Goal: Use online tool/utility: Use online tool/utility

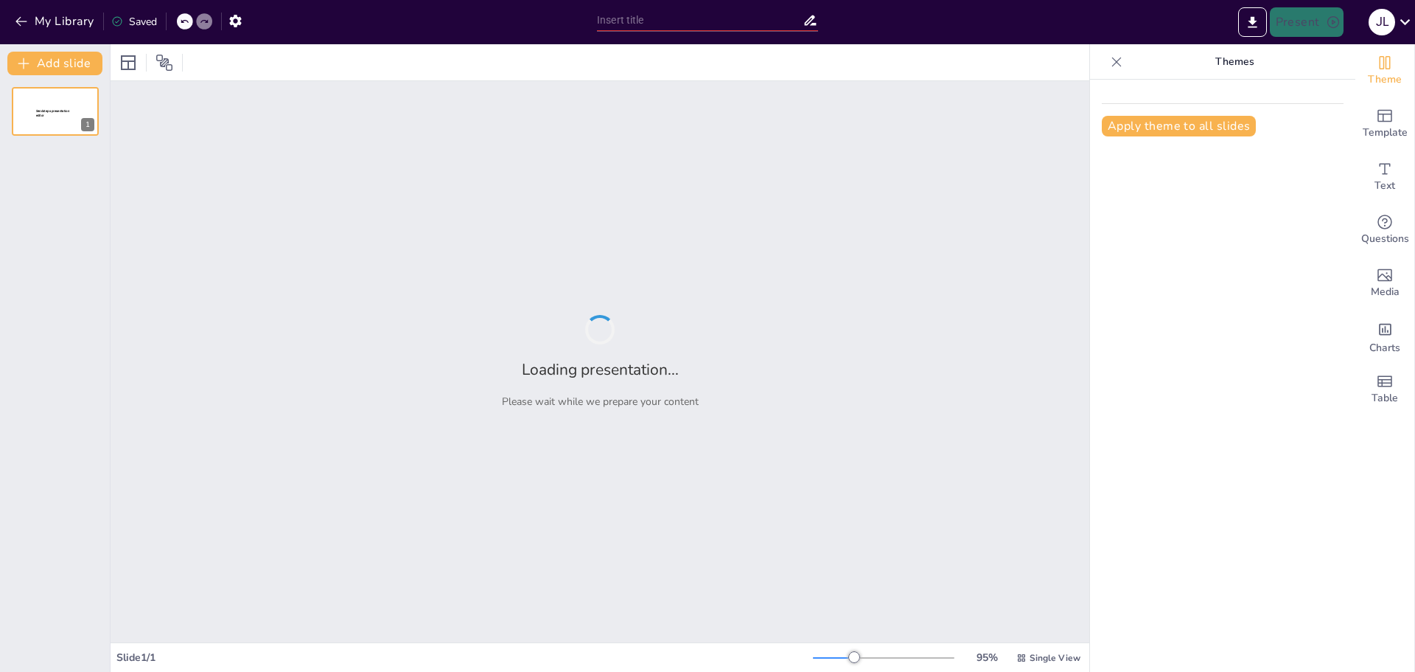
type input "Contratos y Negociaciones: Lo Que Necesitas Saber para Tu Juego"
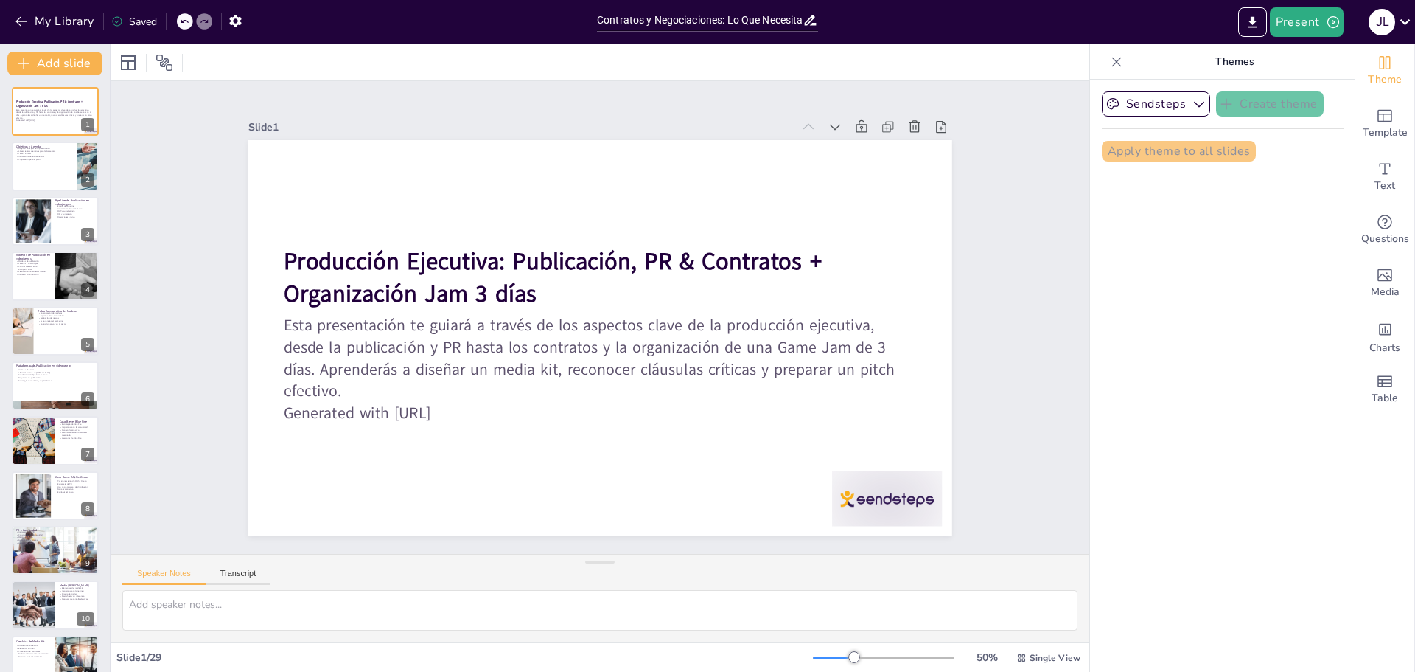
checkbox input "true"
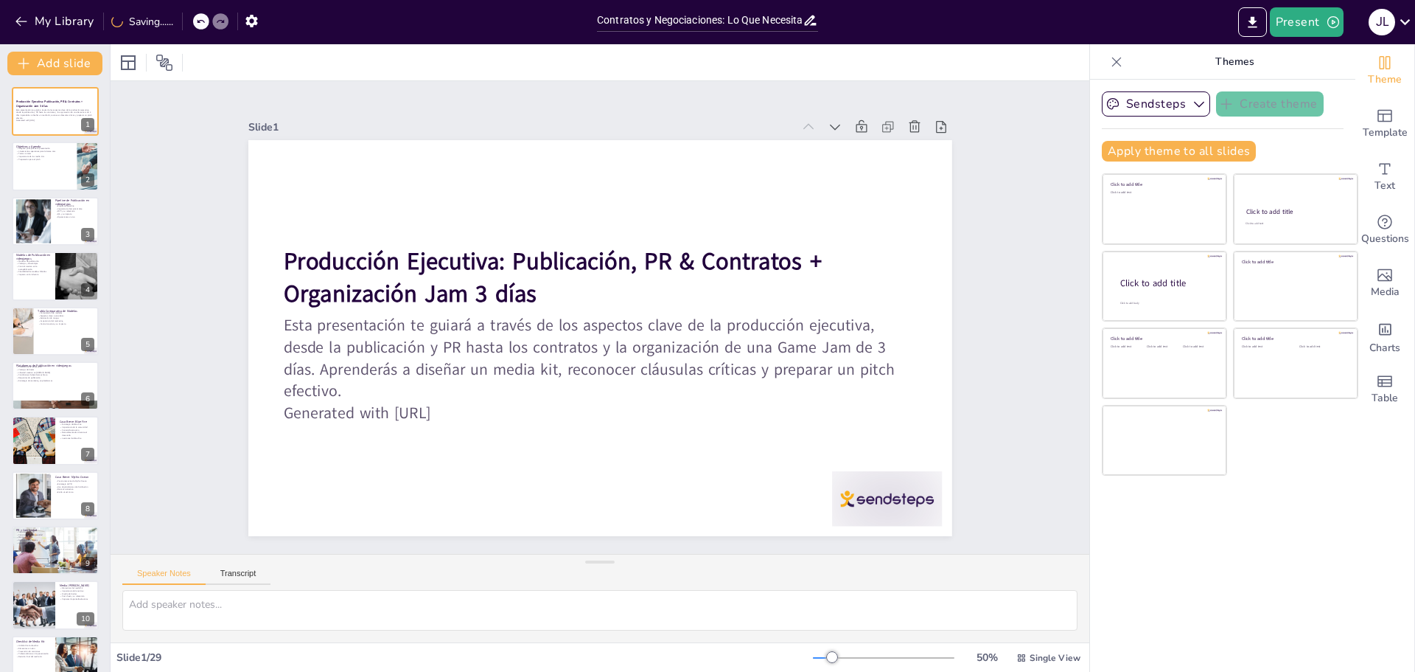
checkbox input "true"
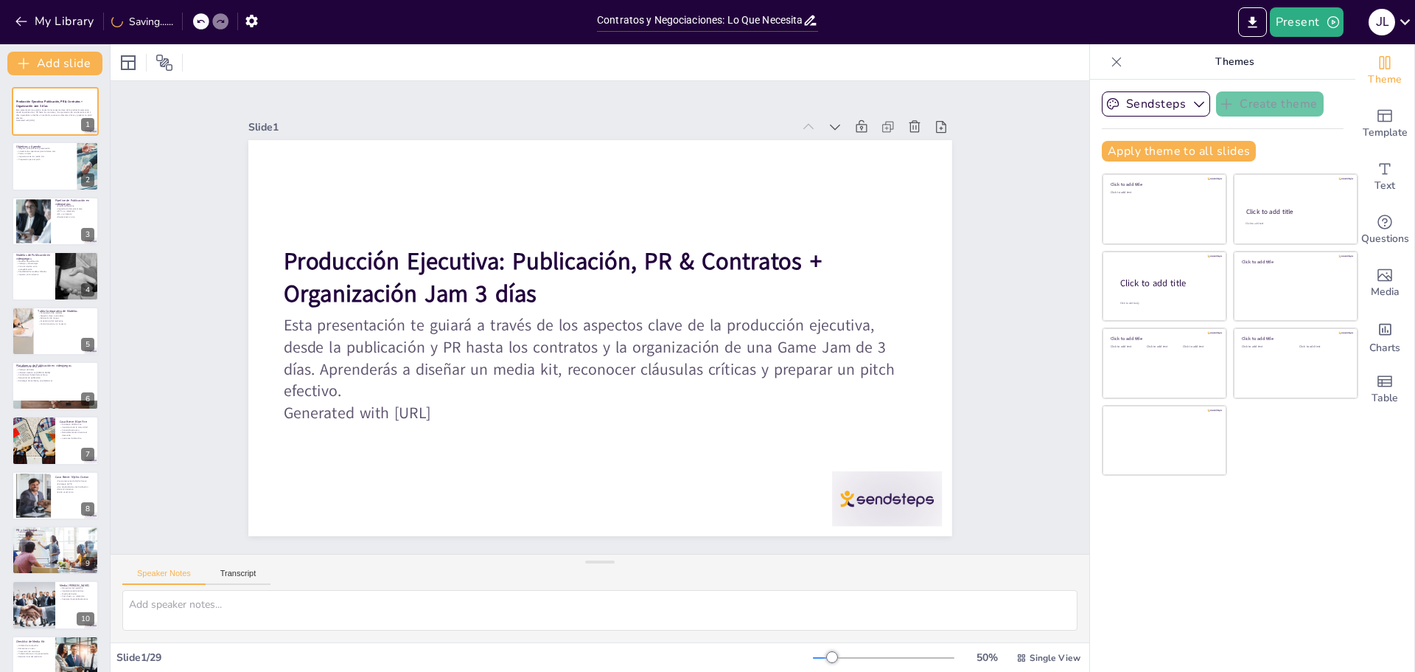
checkbox input "true"
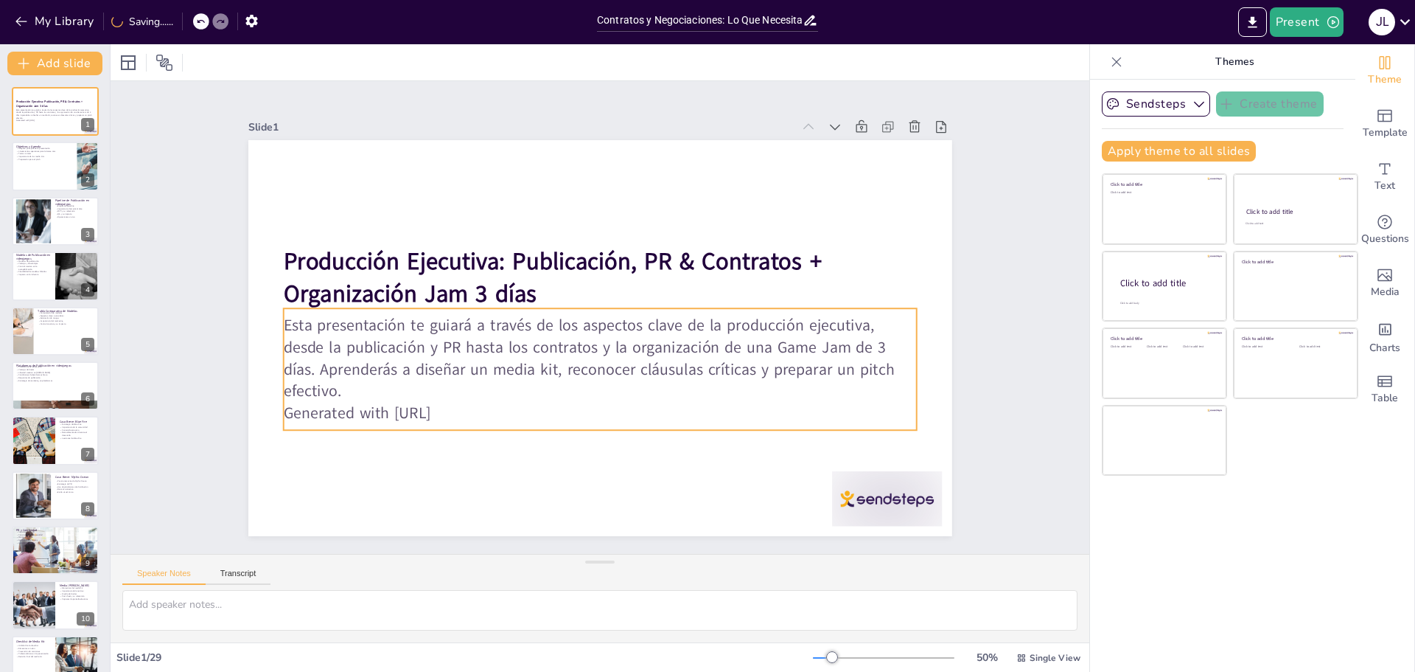
checkbox input "true"
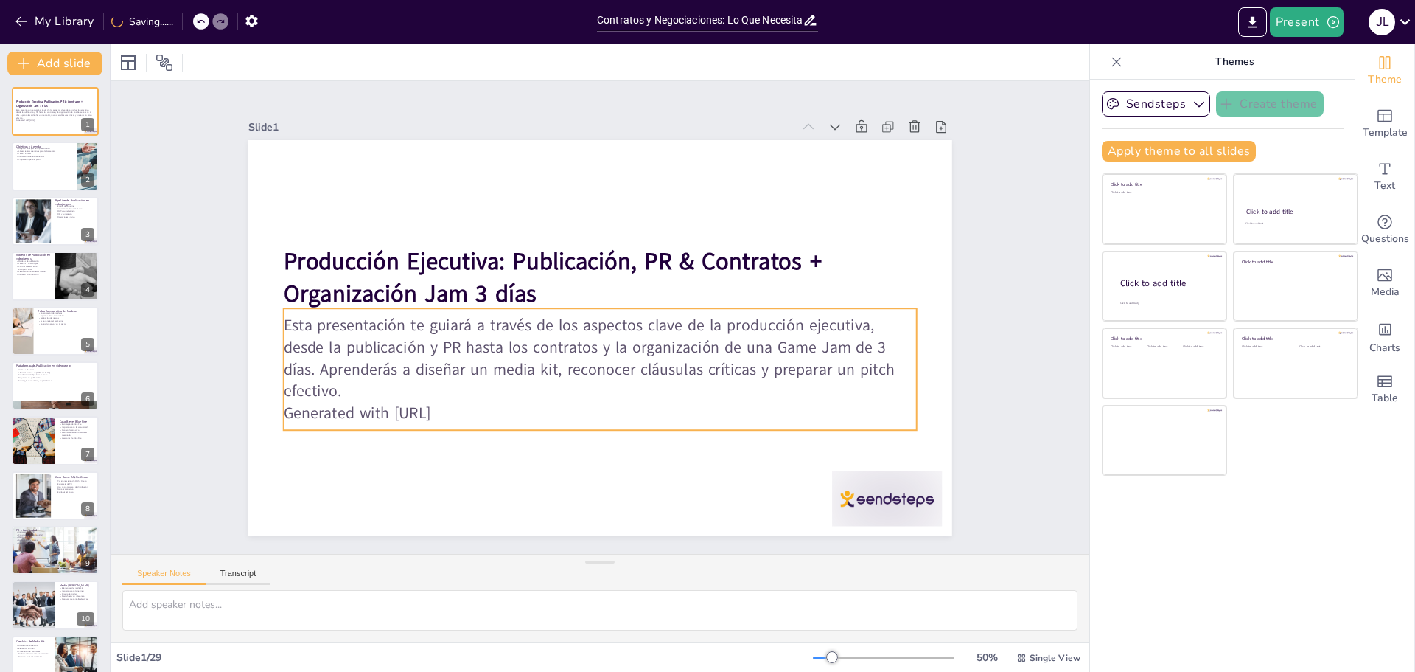
checkbox input "true"
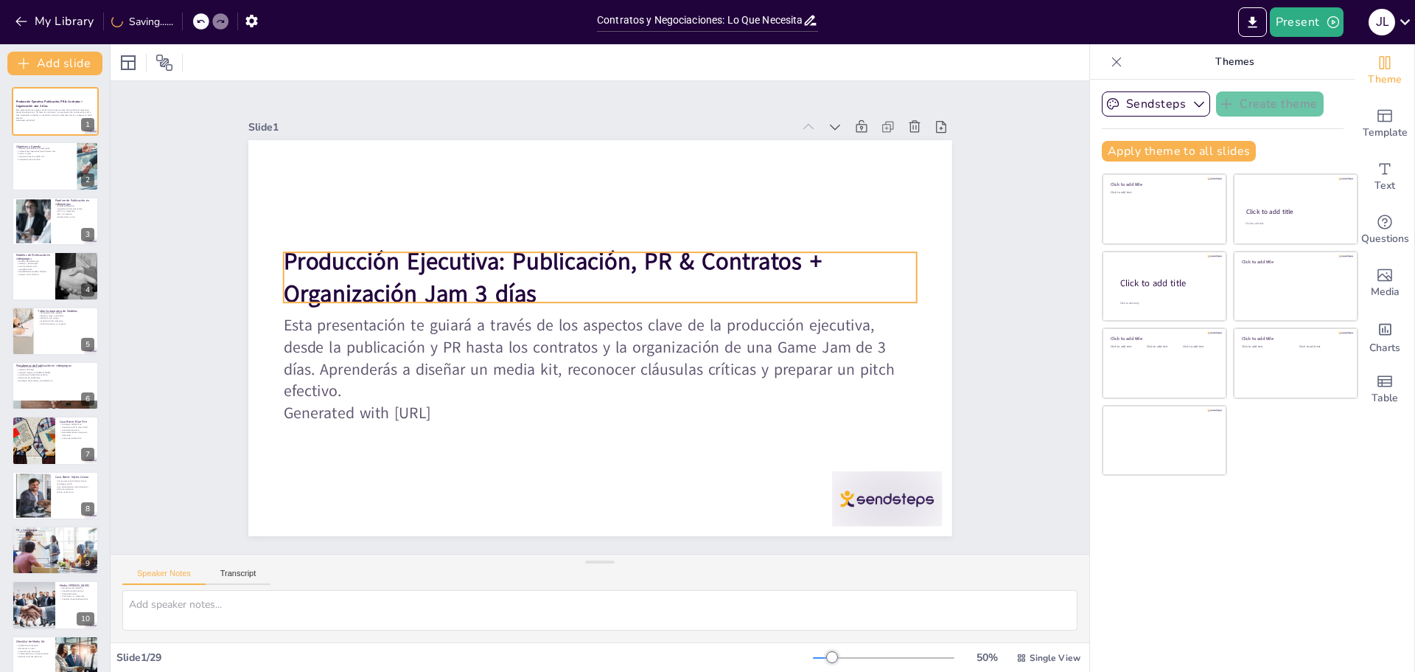
checkbox input "true"
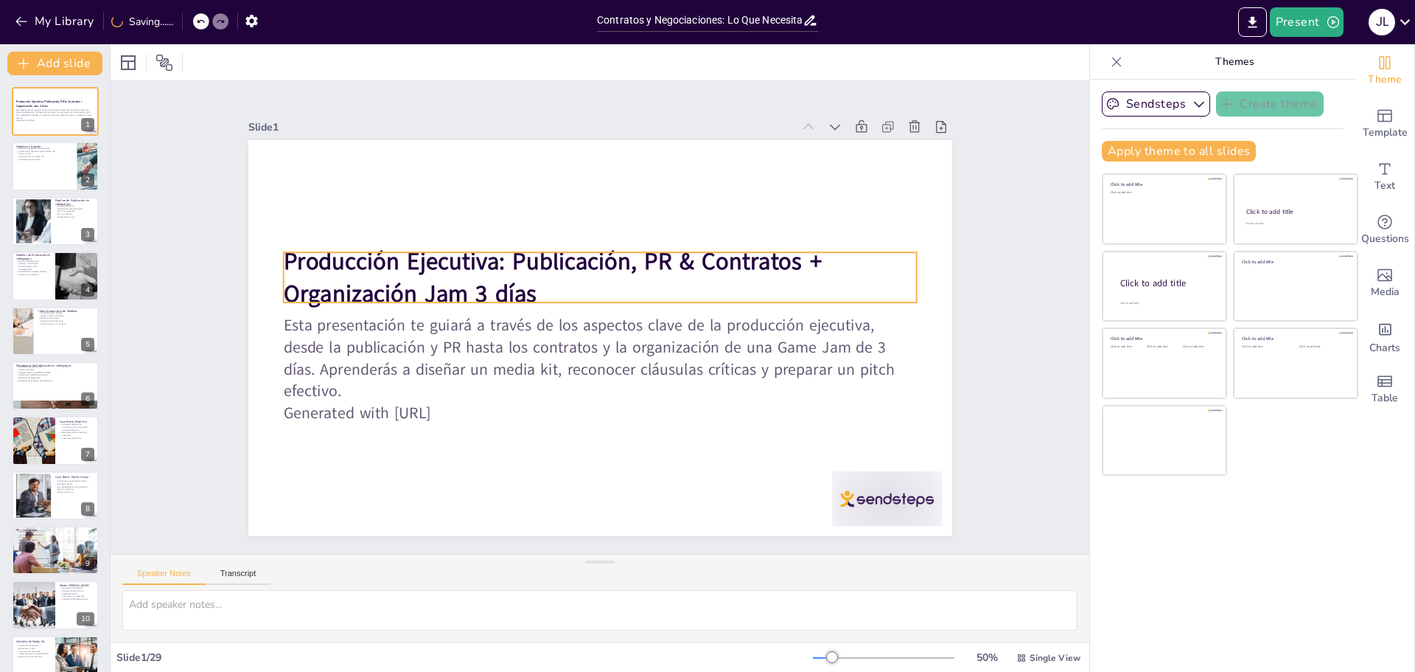
checkbox input "true"
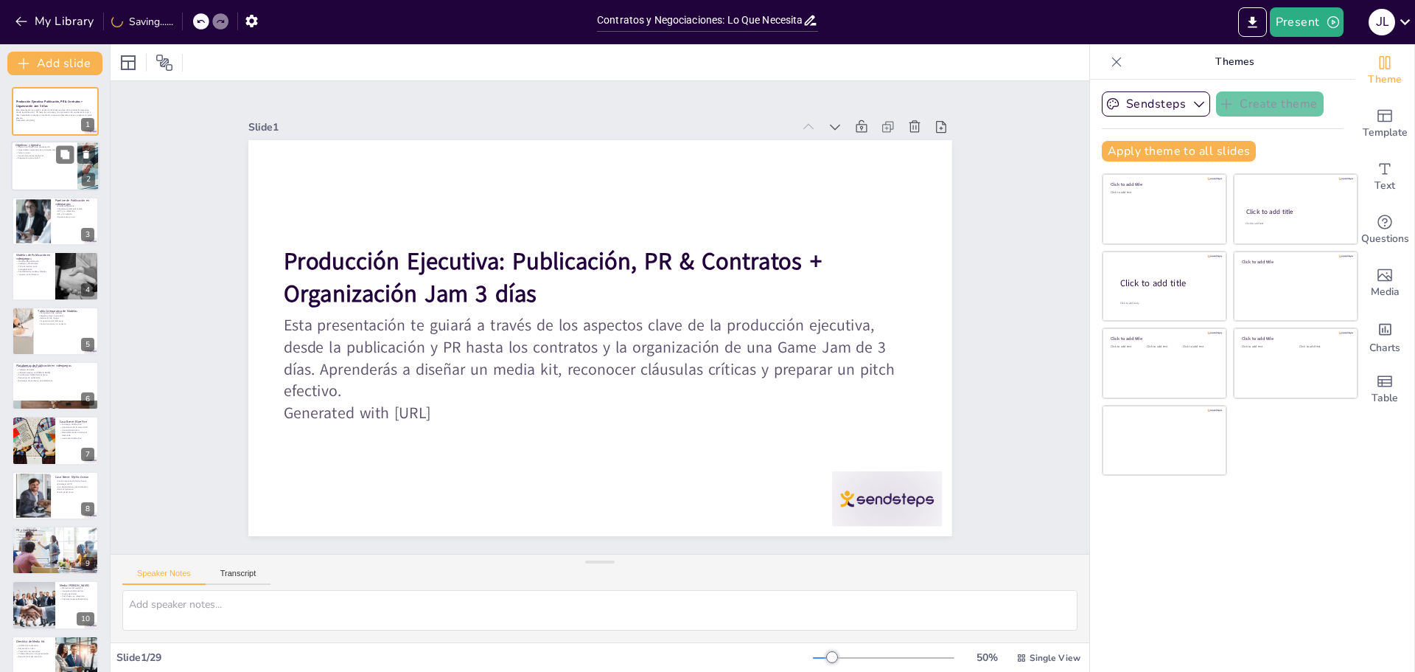
checkbox input "true"
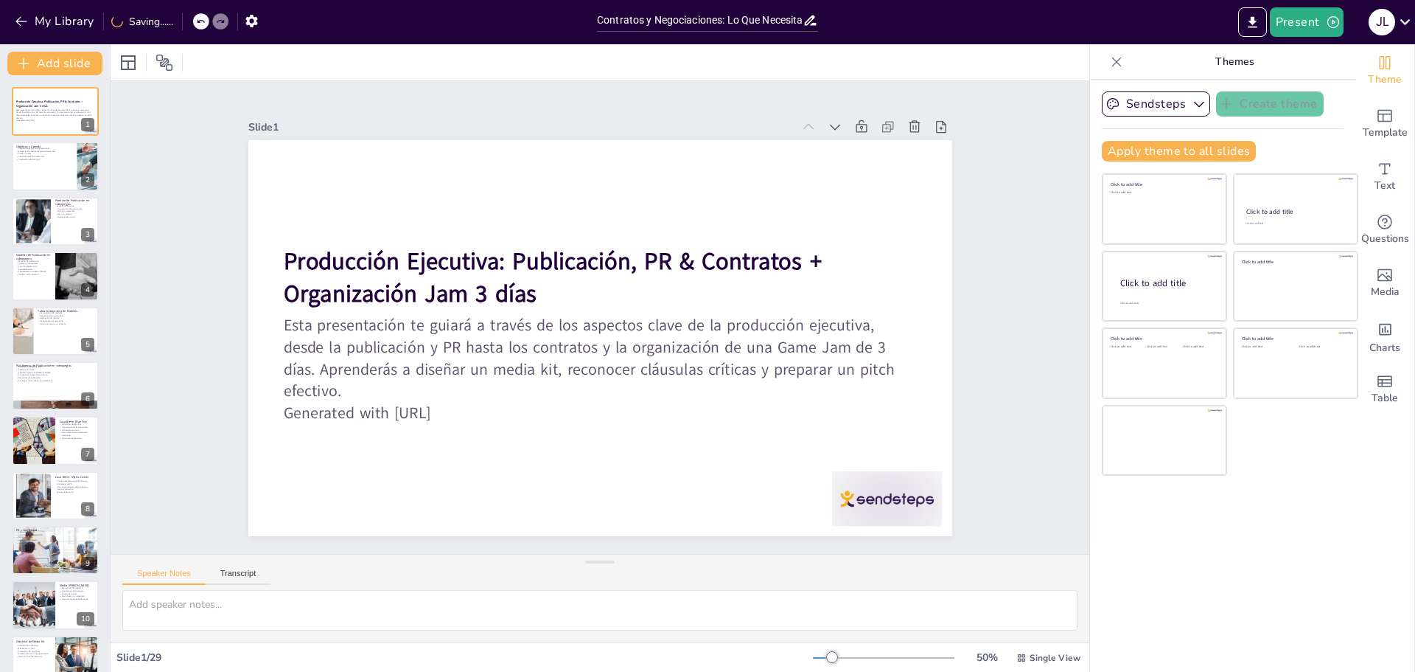
checkbox input "true"
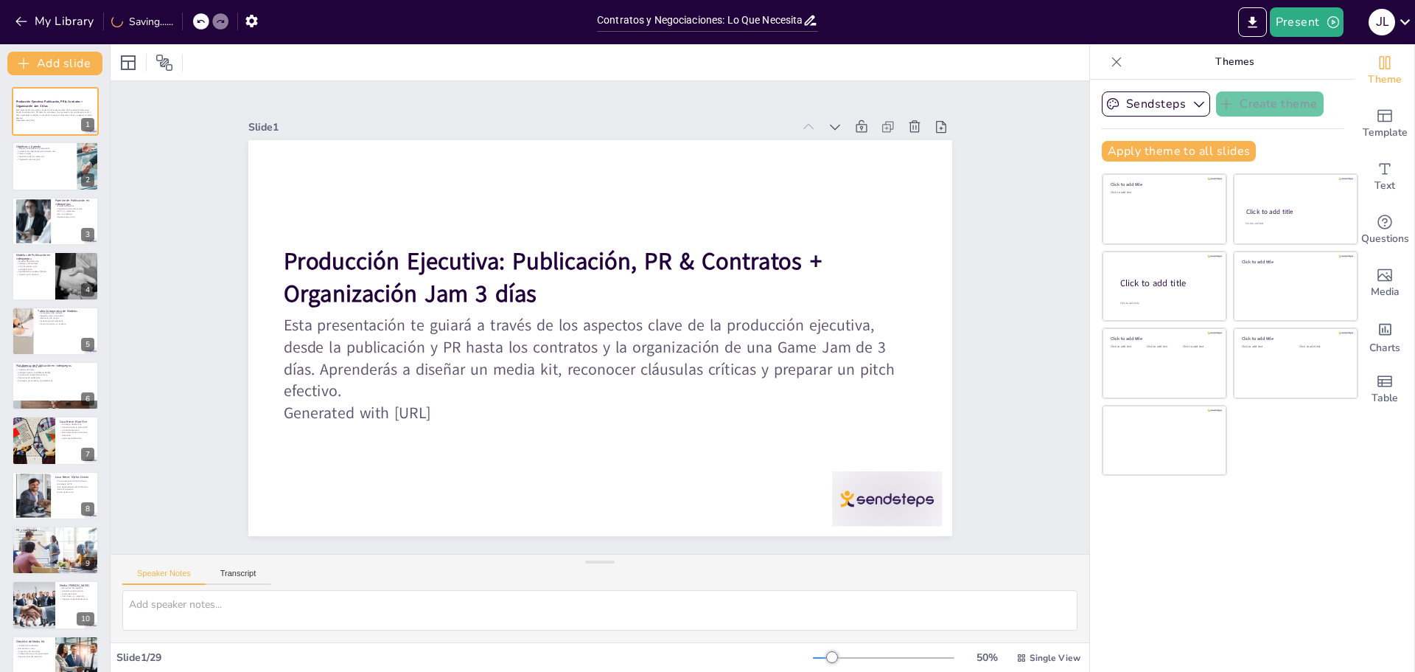
checkbox input "true"
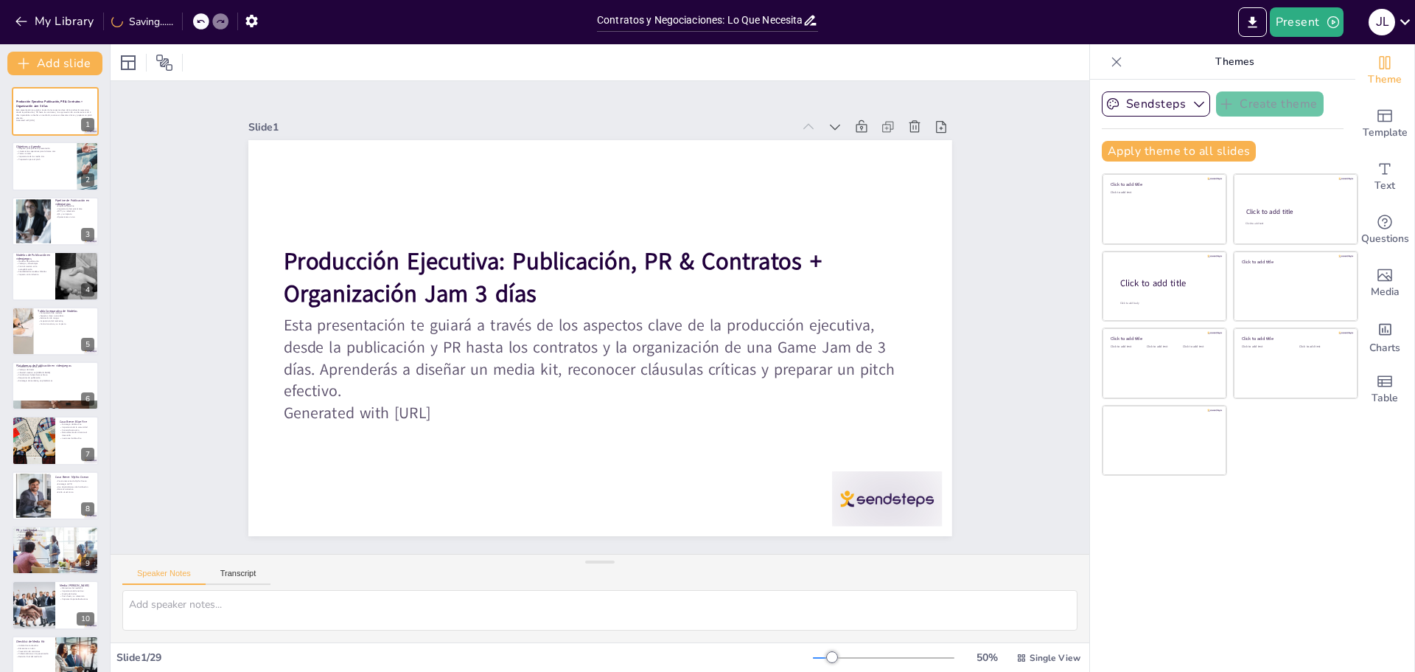
checkbox input "true"
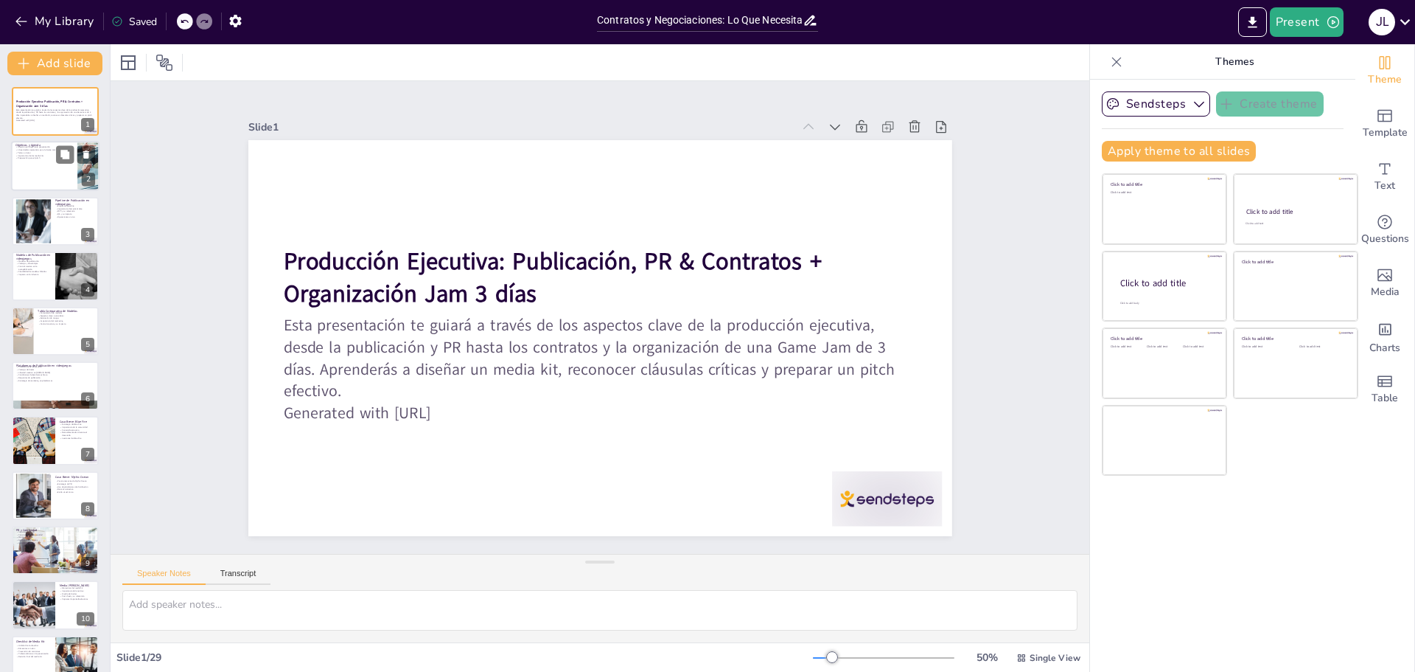
checkbox input "true"
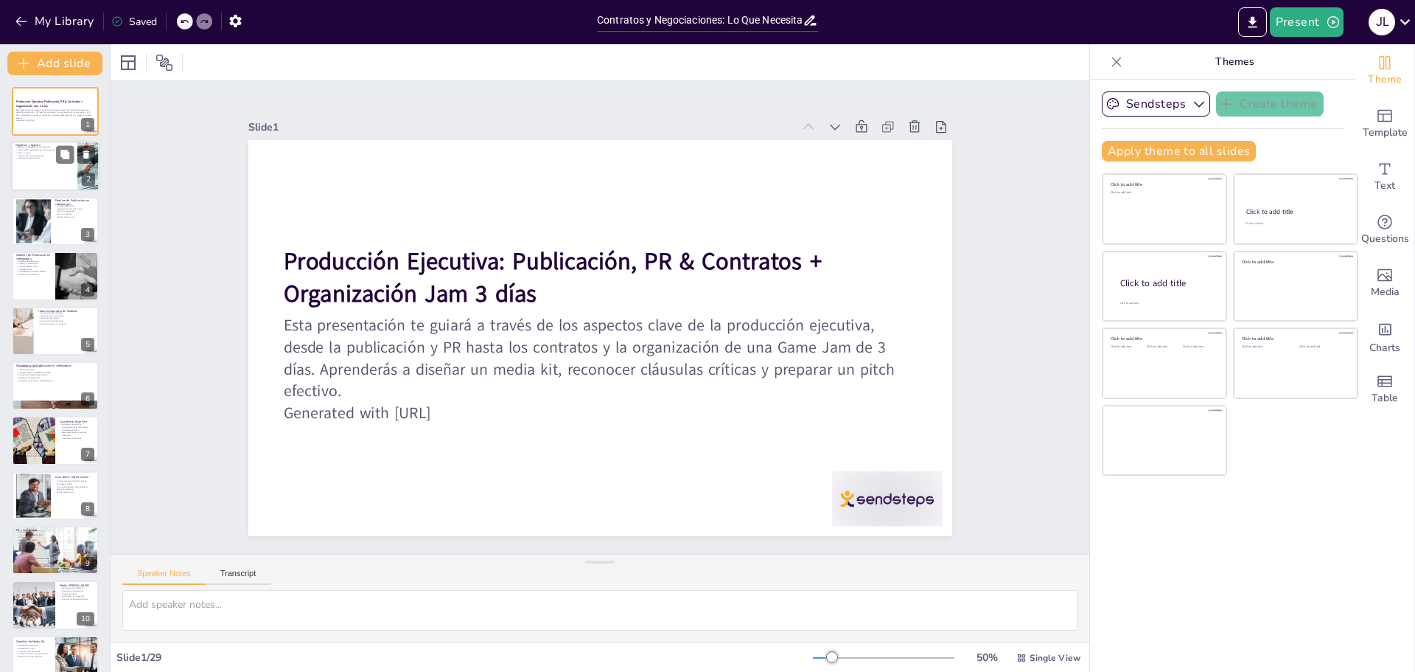
checkbox input "true"
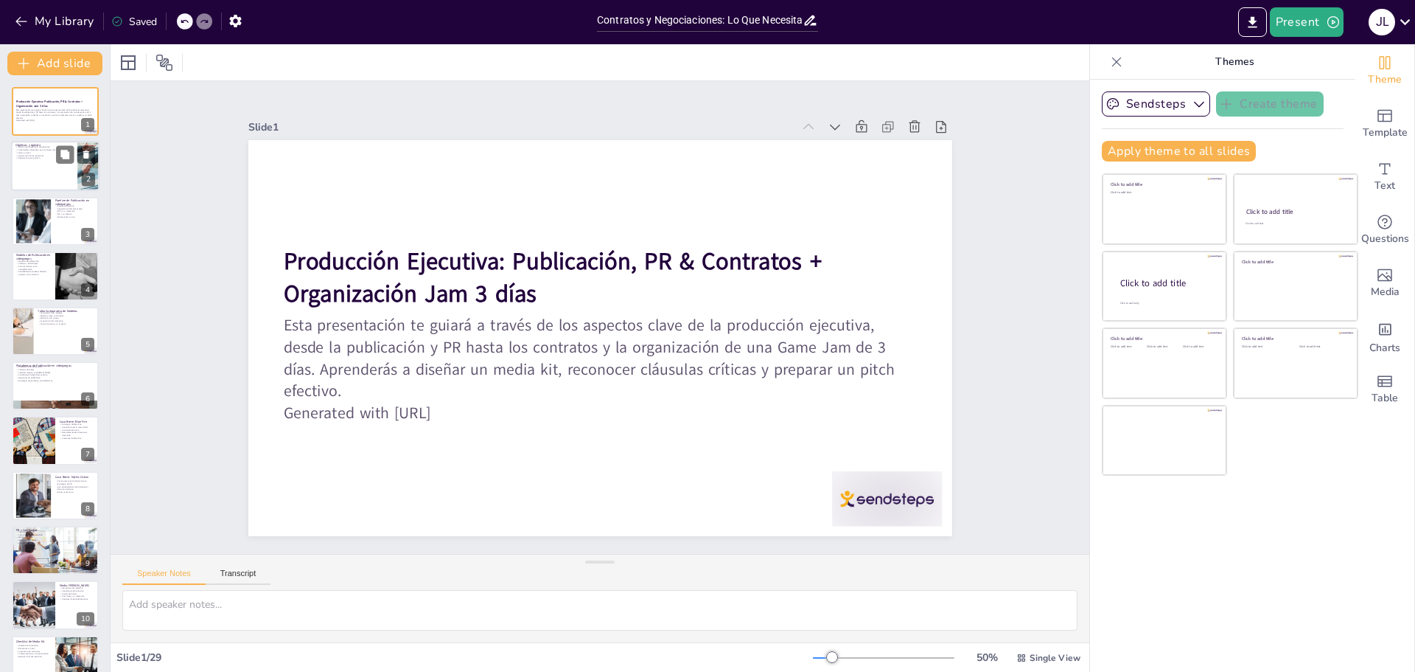
checkbox input "true"
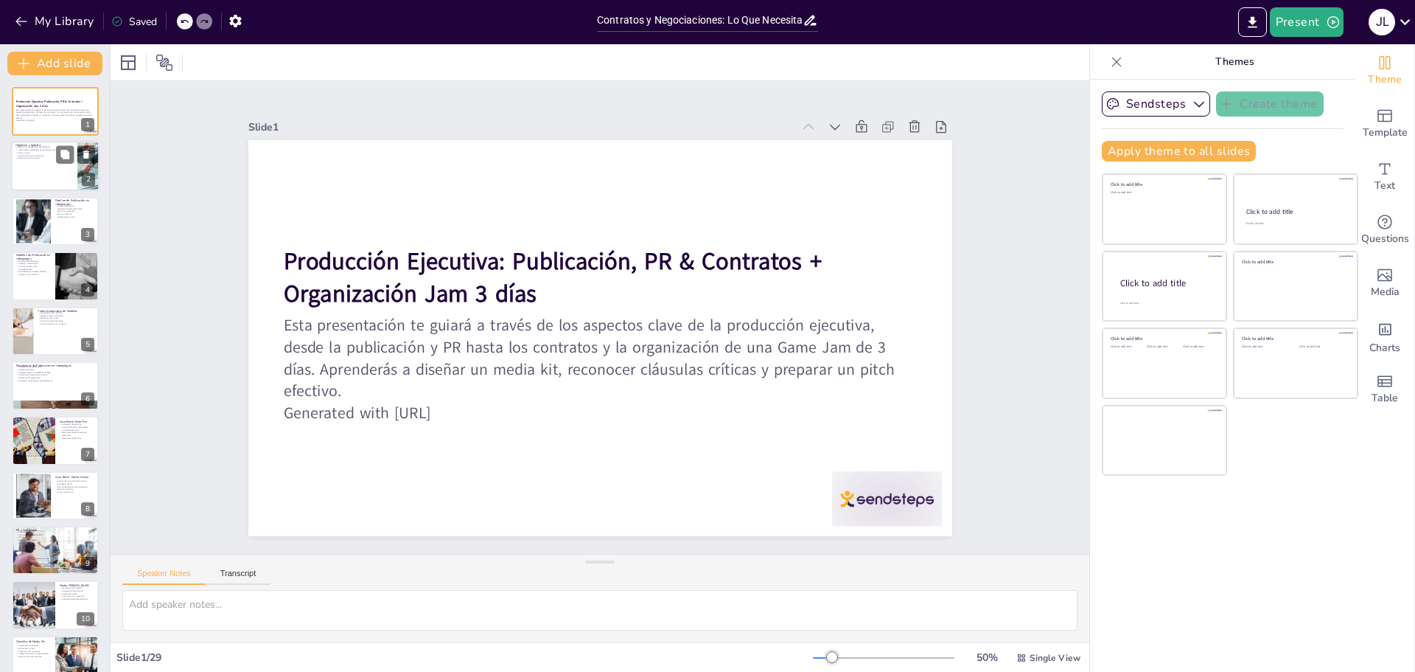
checkbox input "true"
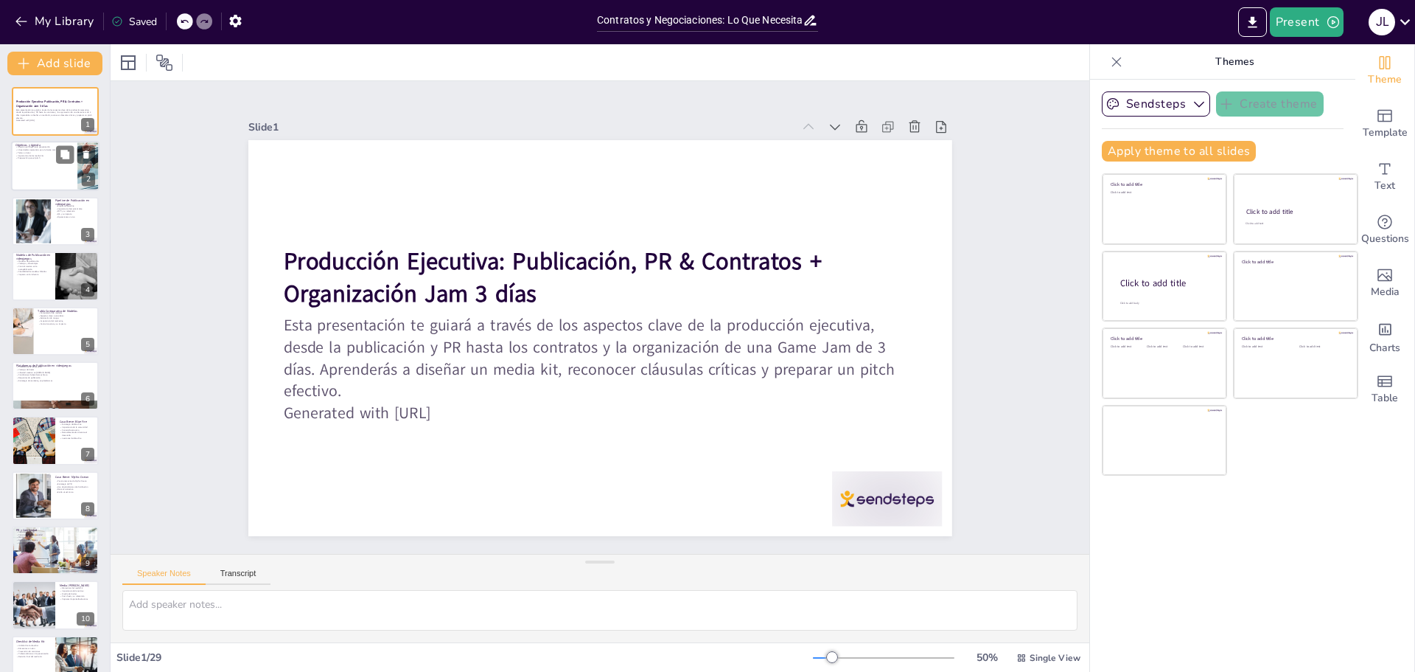
checkbox input "true"
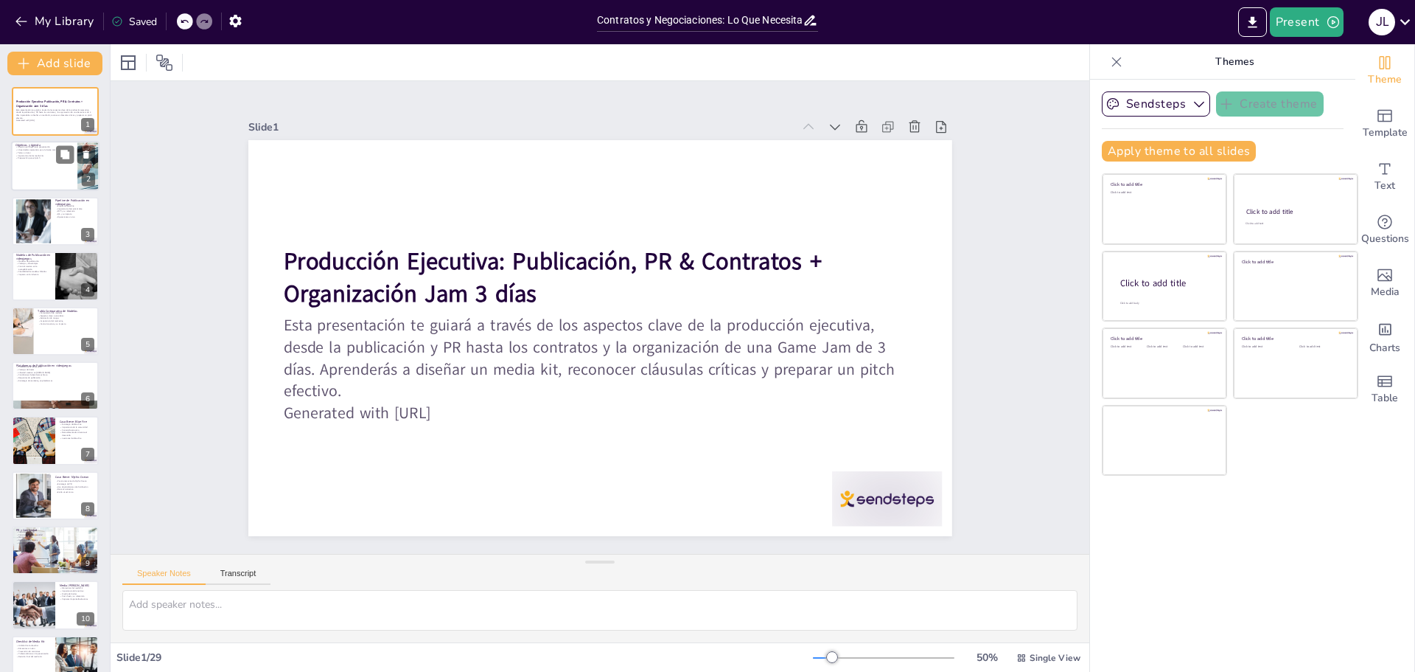
checkbox input "true"
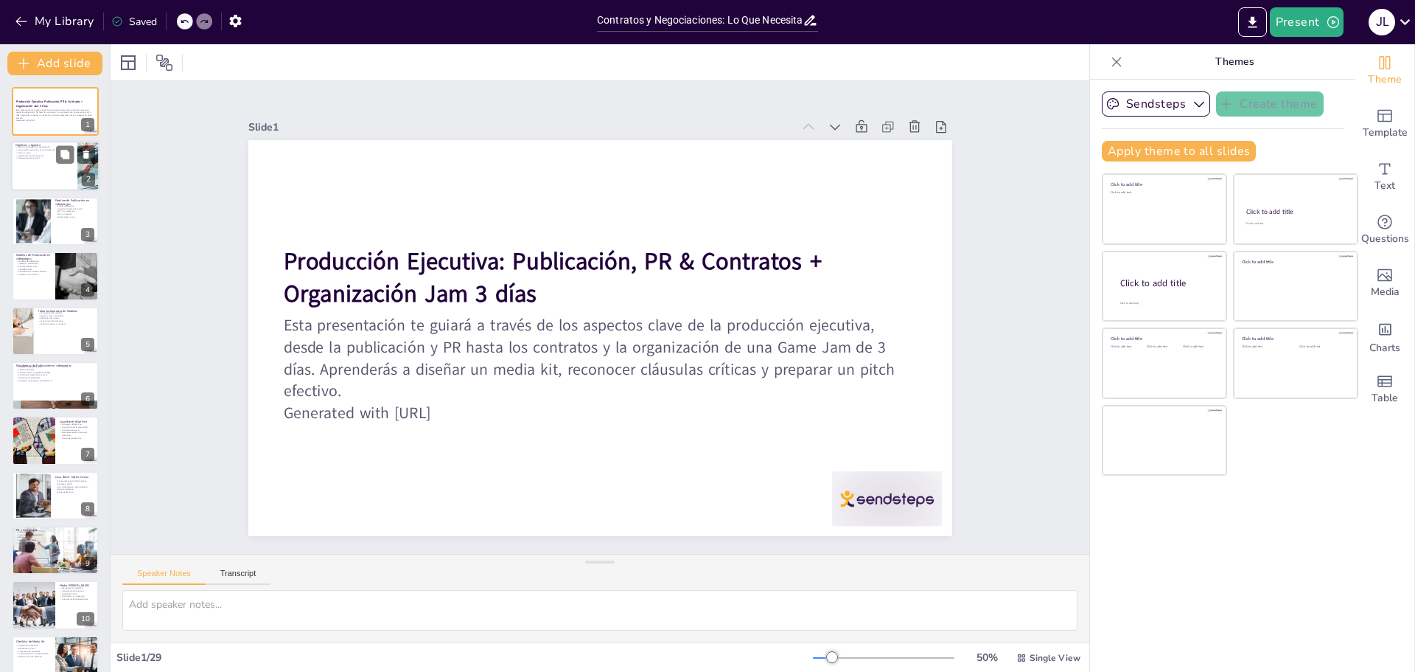
checkbox input "true"
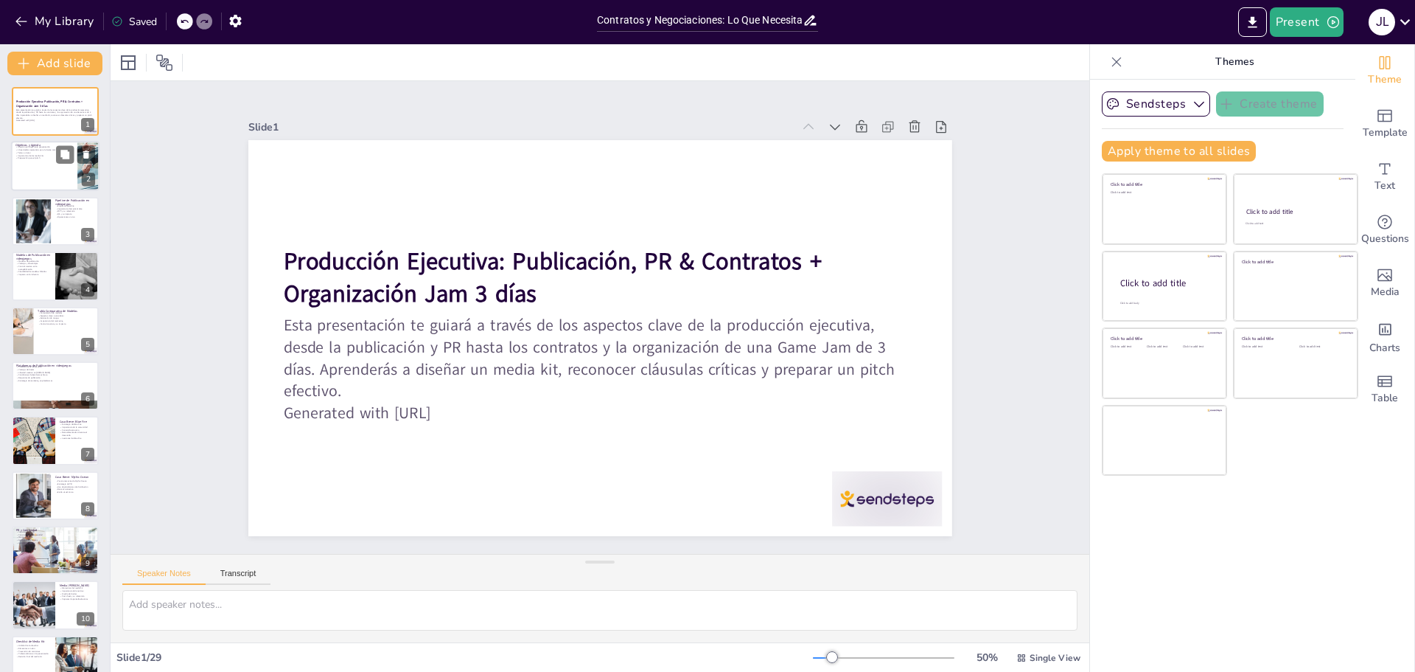
checkbox input "true"
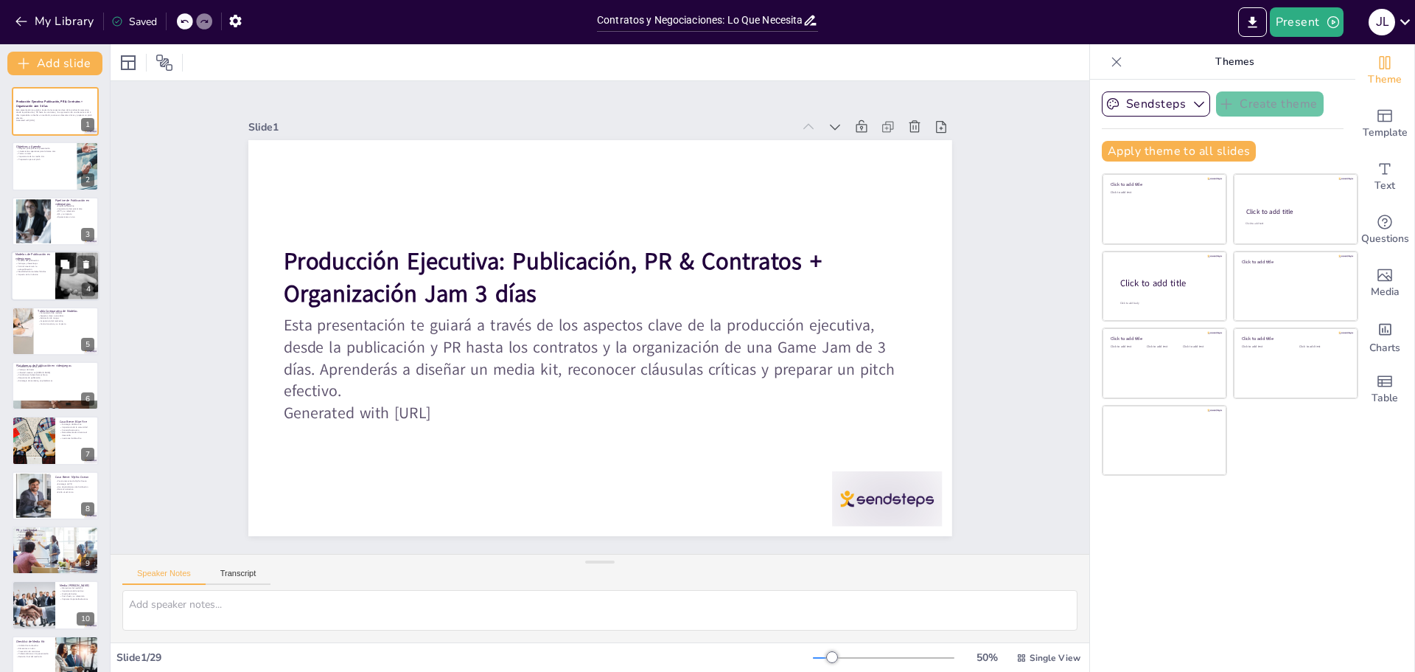
checkbox input "true"
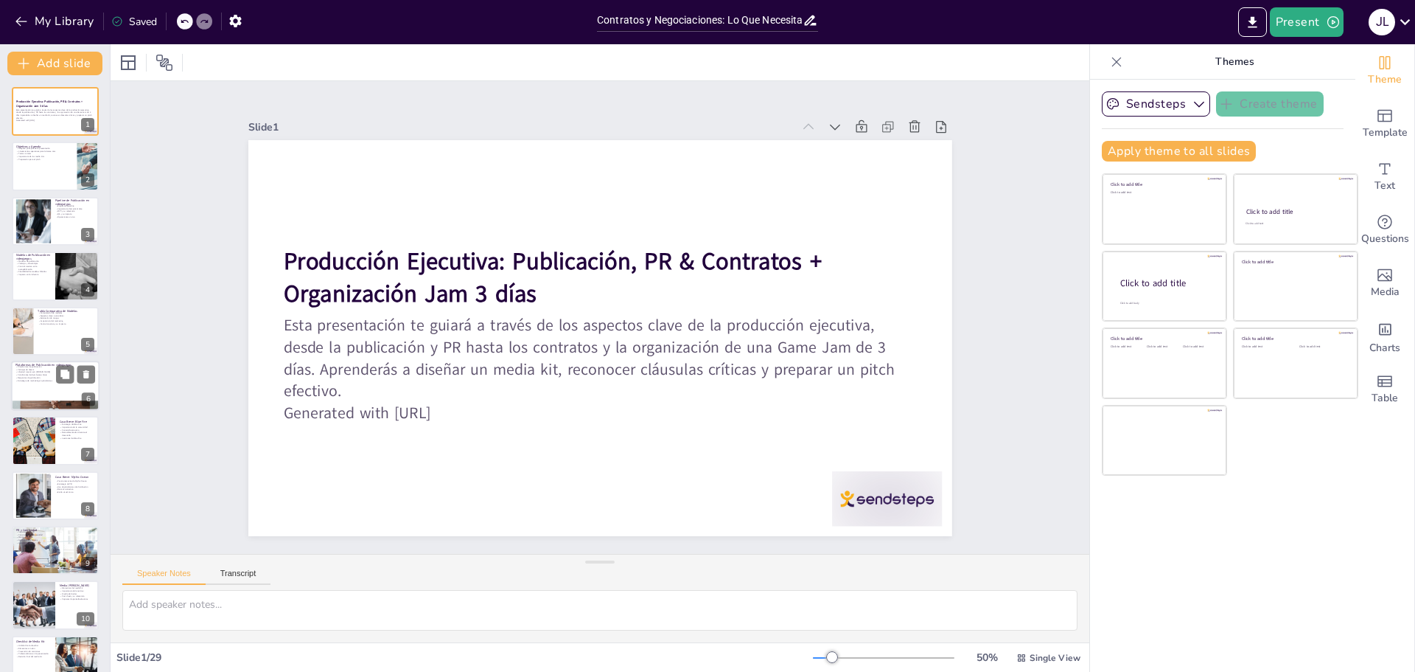
checkbox input "true"
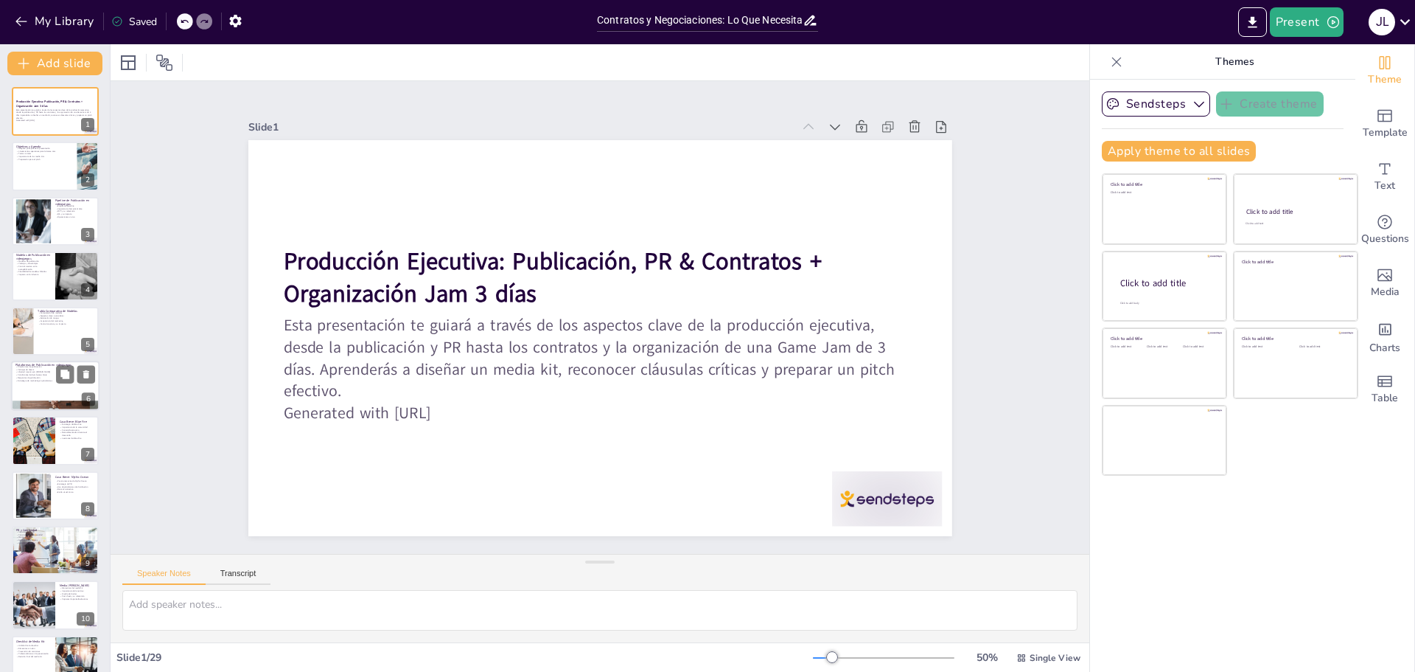
checkbox input "true"
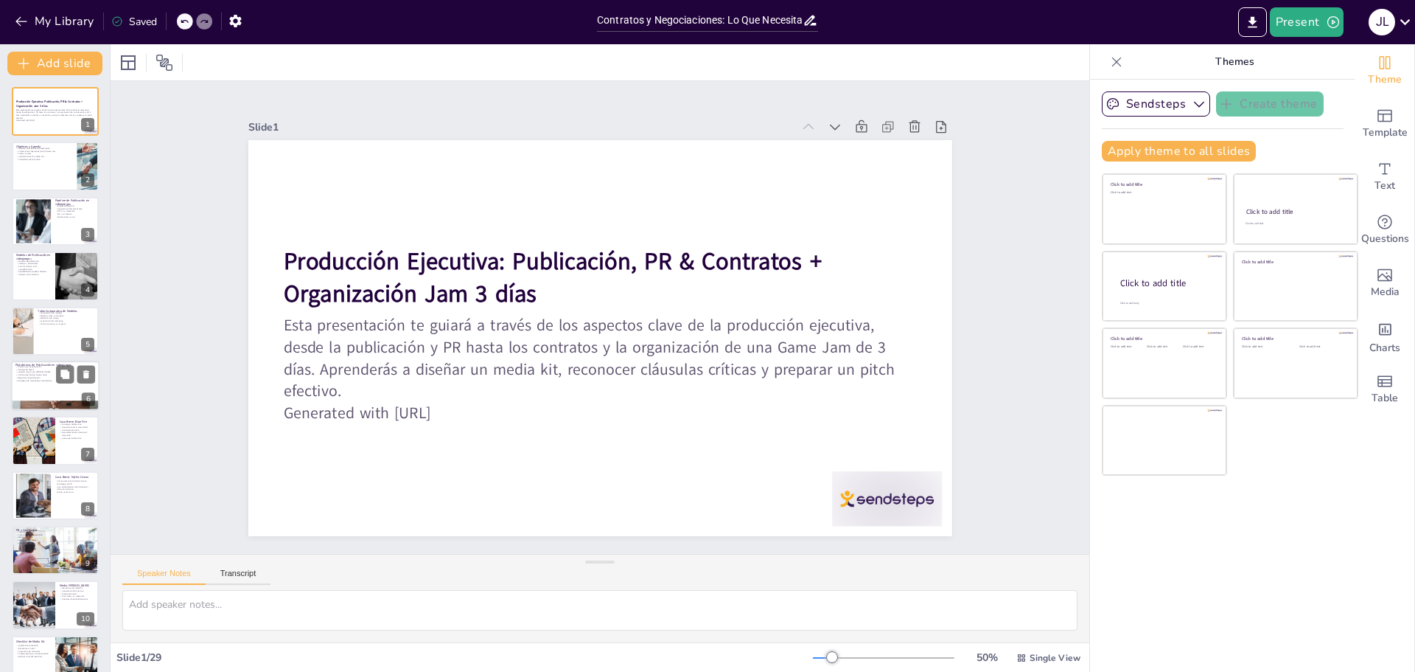
checkbox input "true"
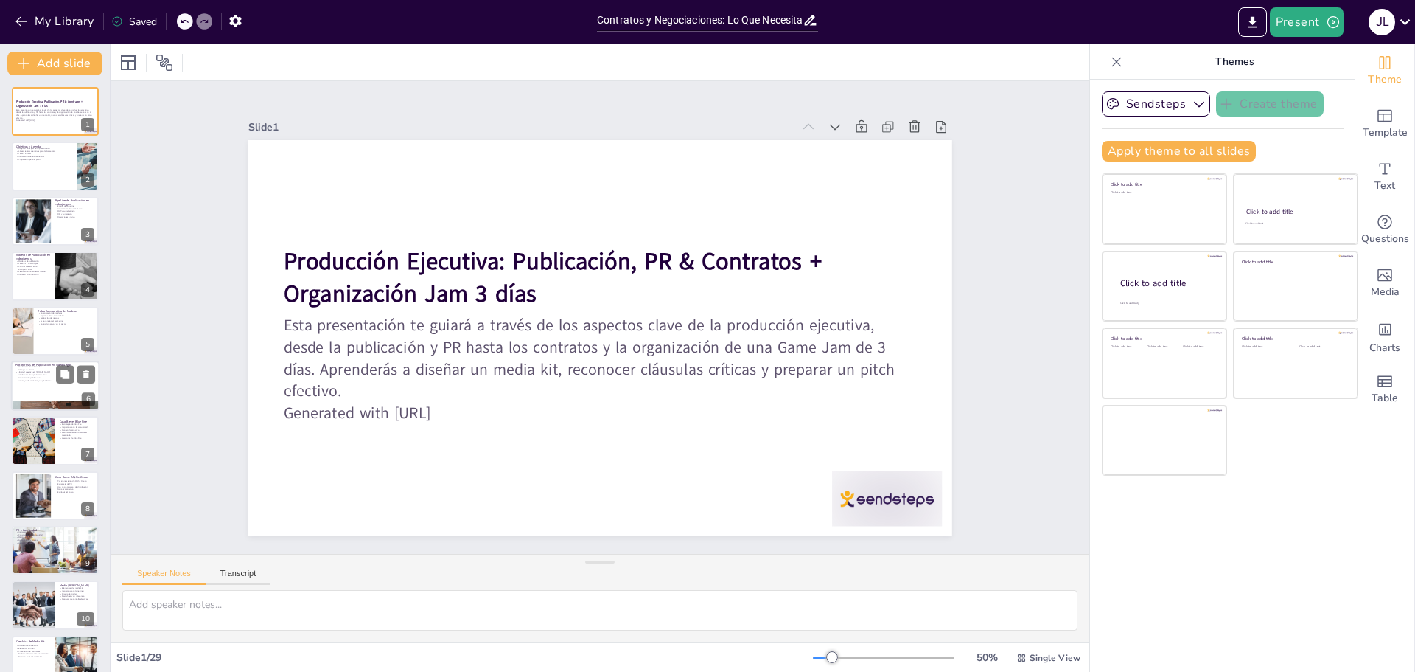
checkbox input "true"
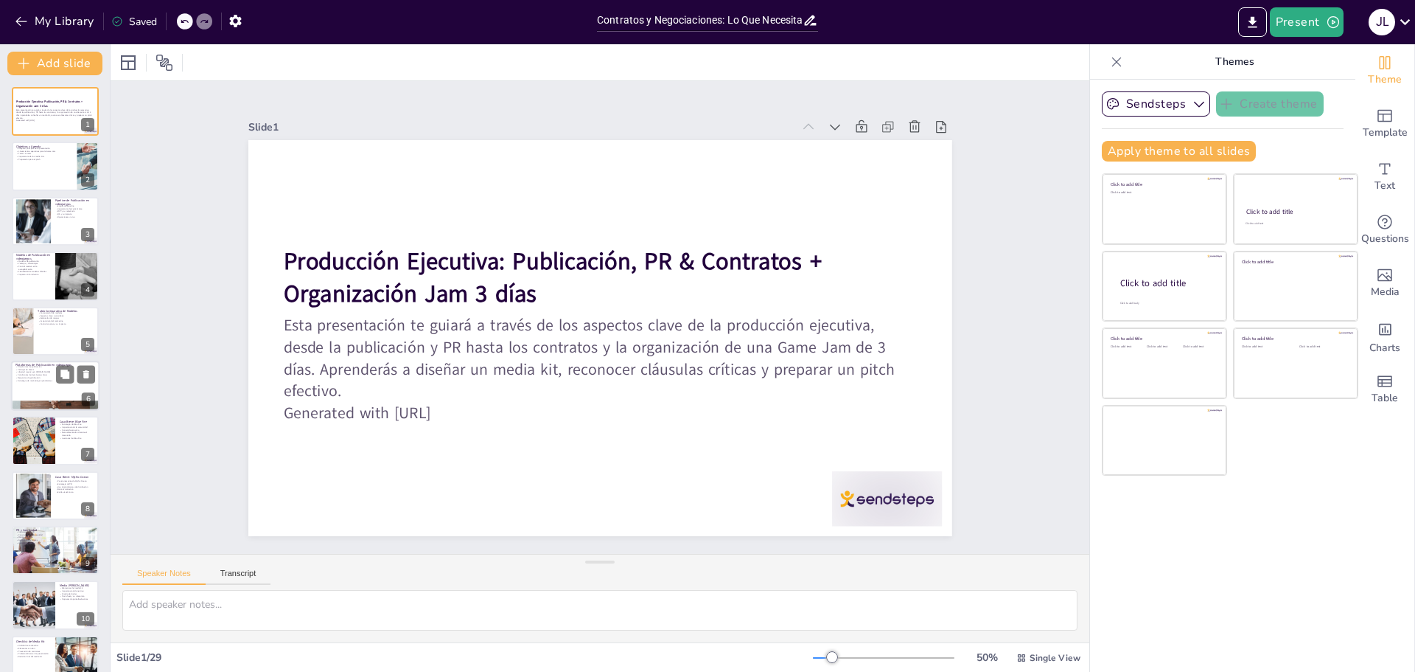
checkbox input "true"
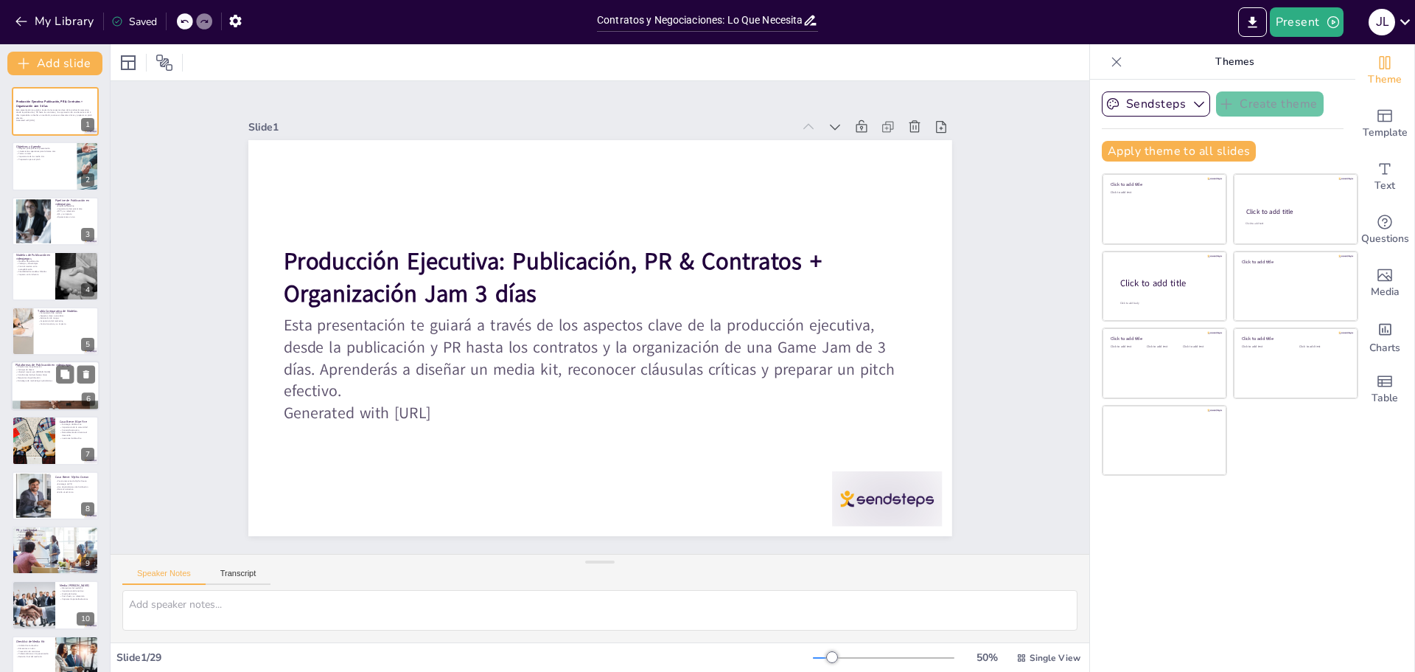
checkbox input "true"
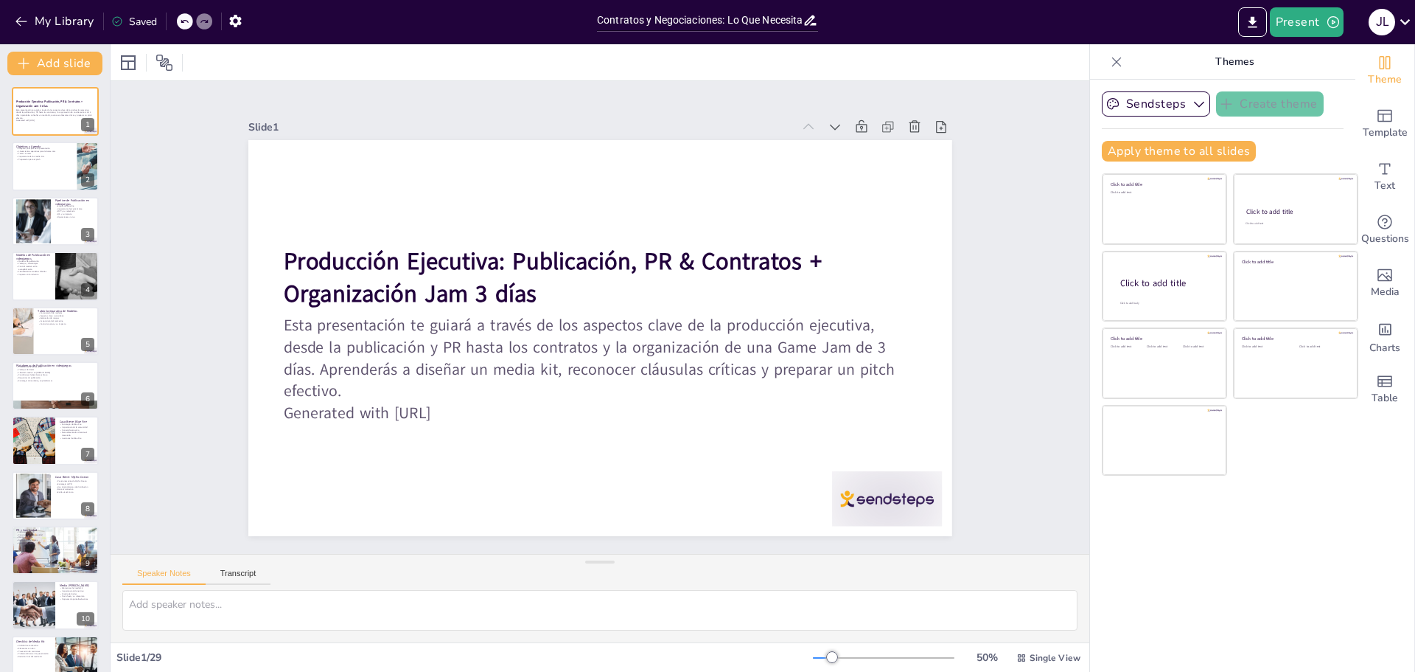
checkbox input "true"
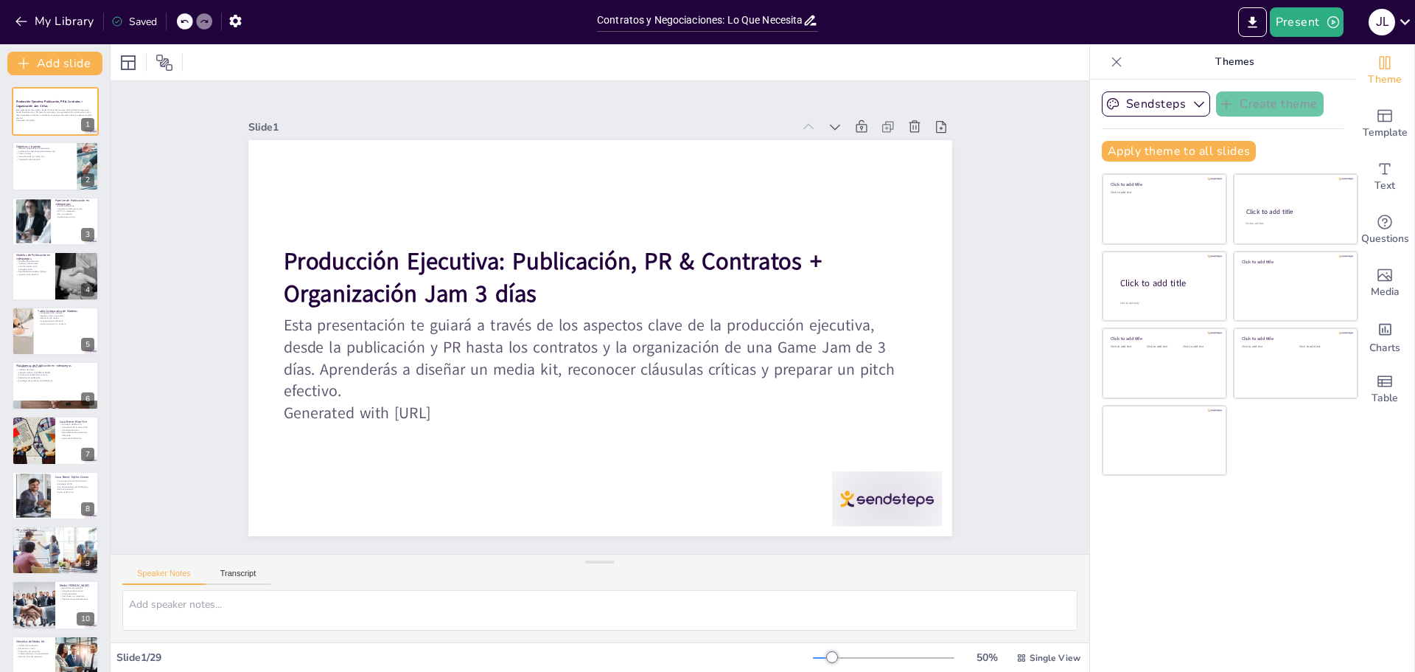
checkbox input "true"
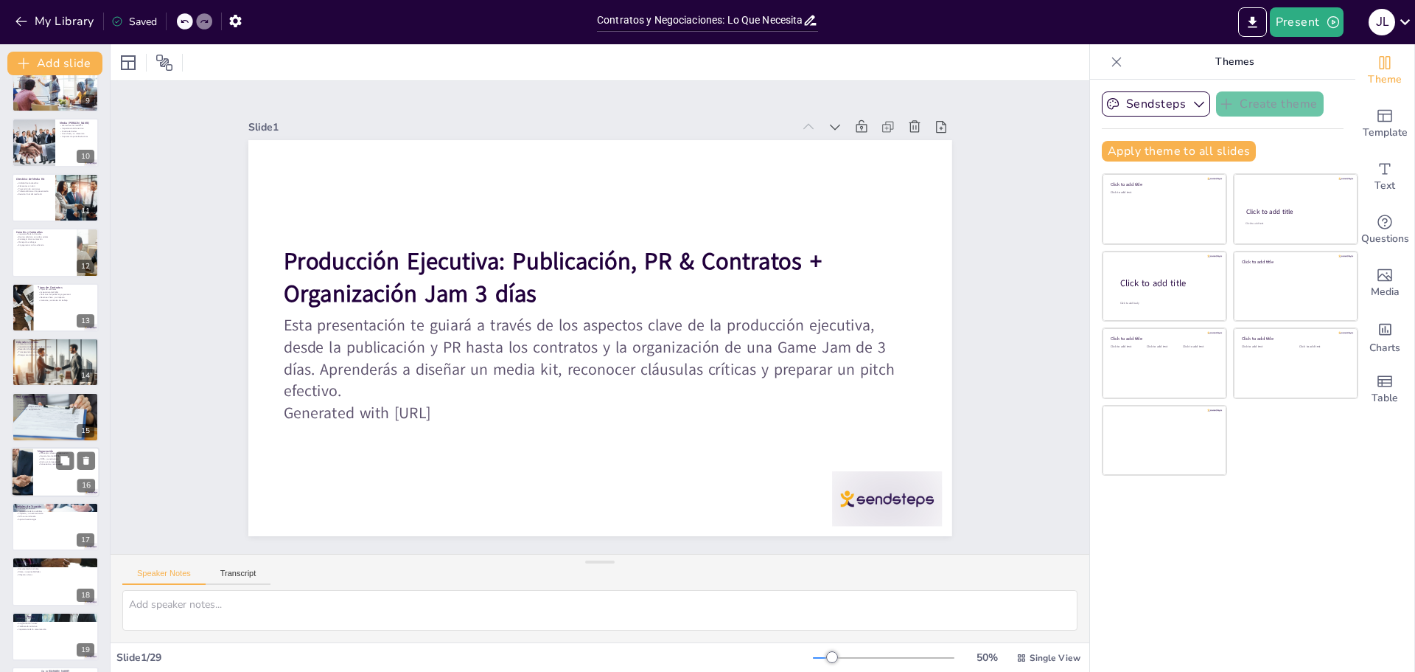
checkbox input "true"
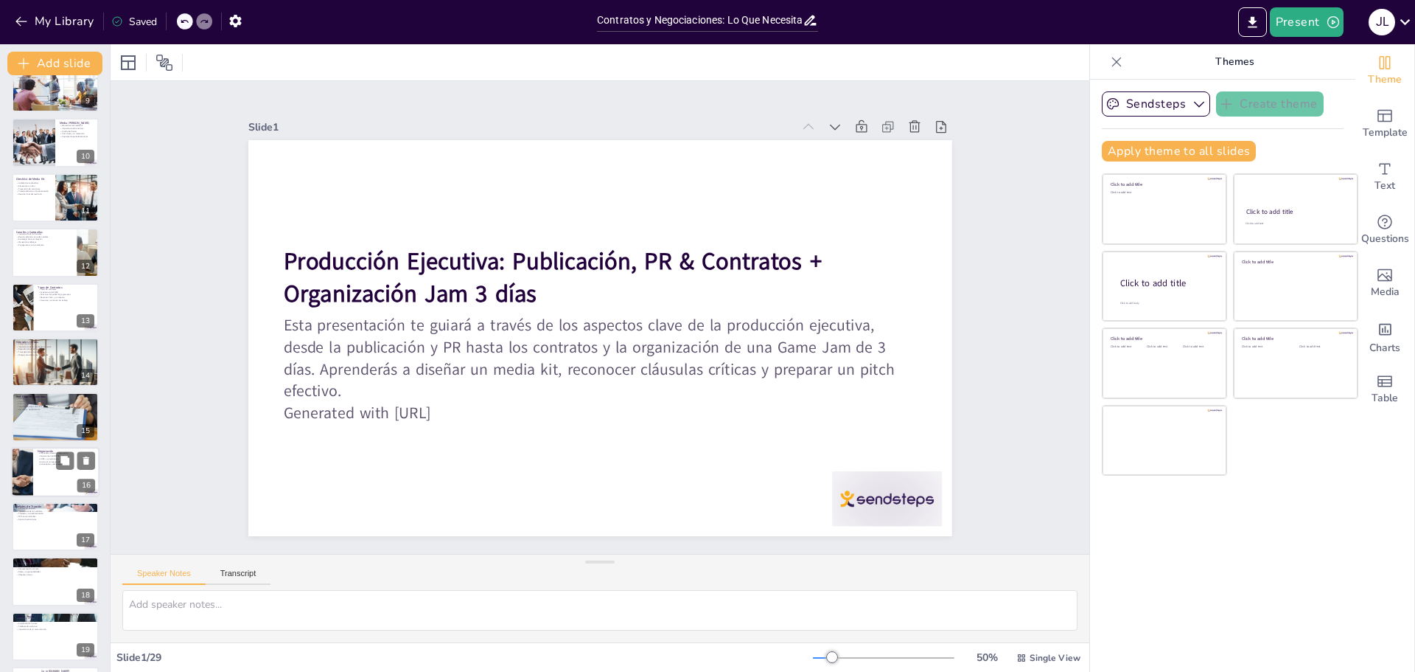
checkbox input "true"
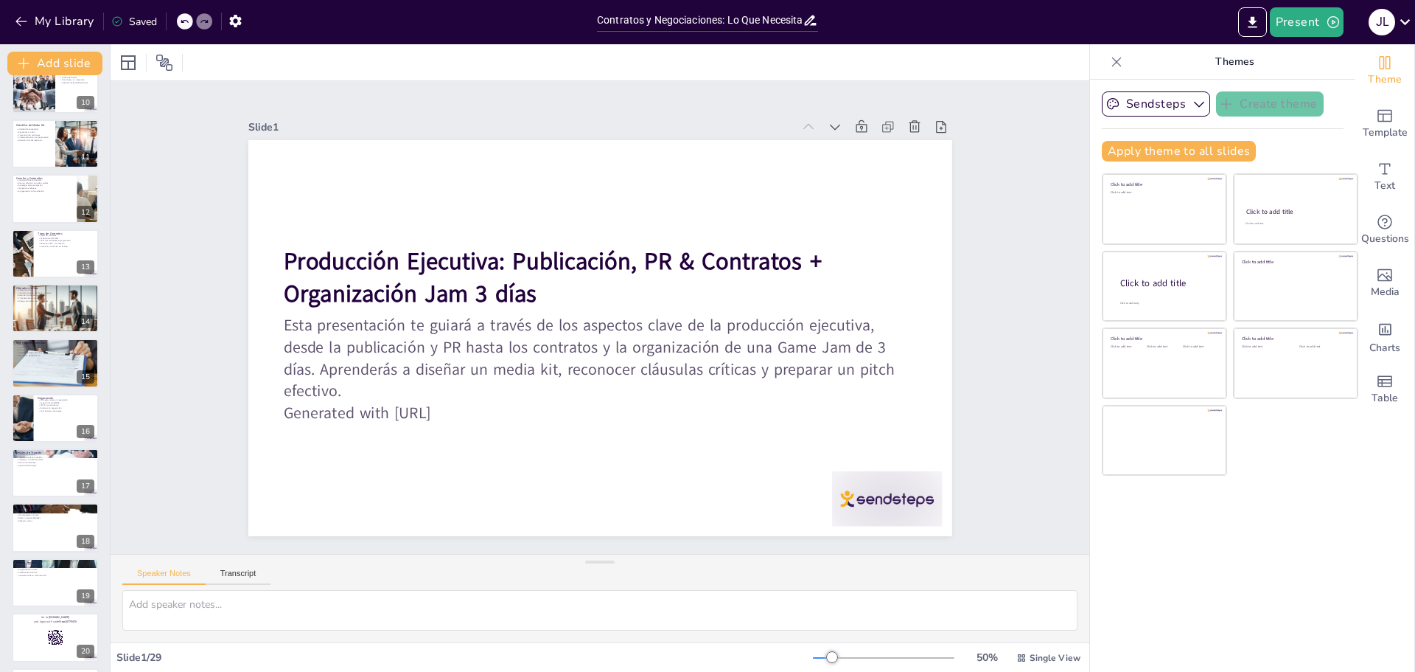
checkbox input "true"
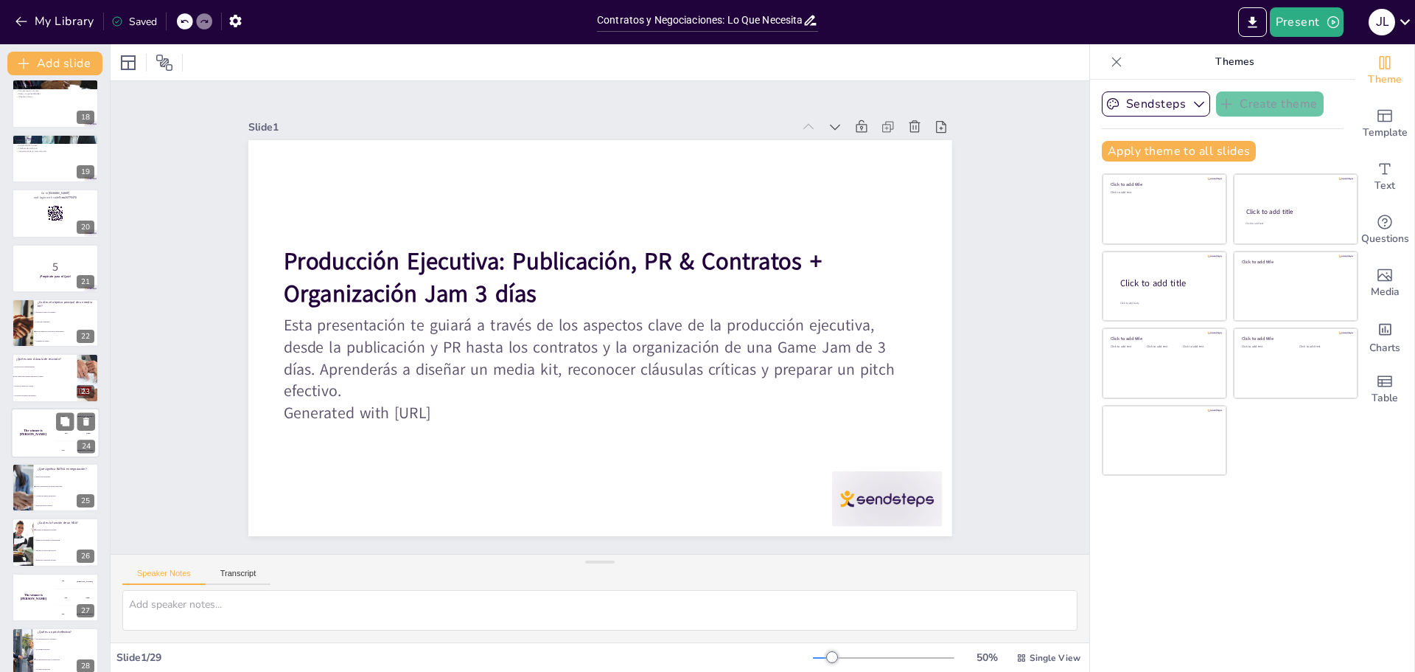
checkbox input "true"
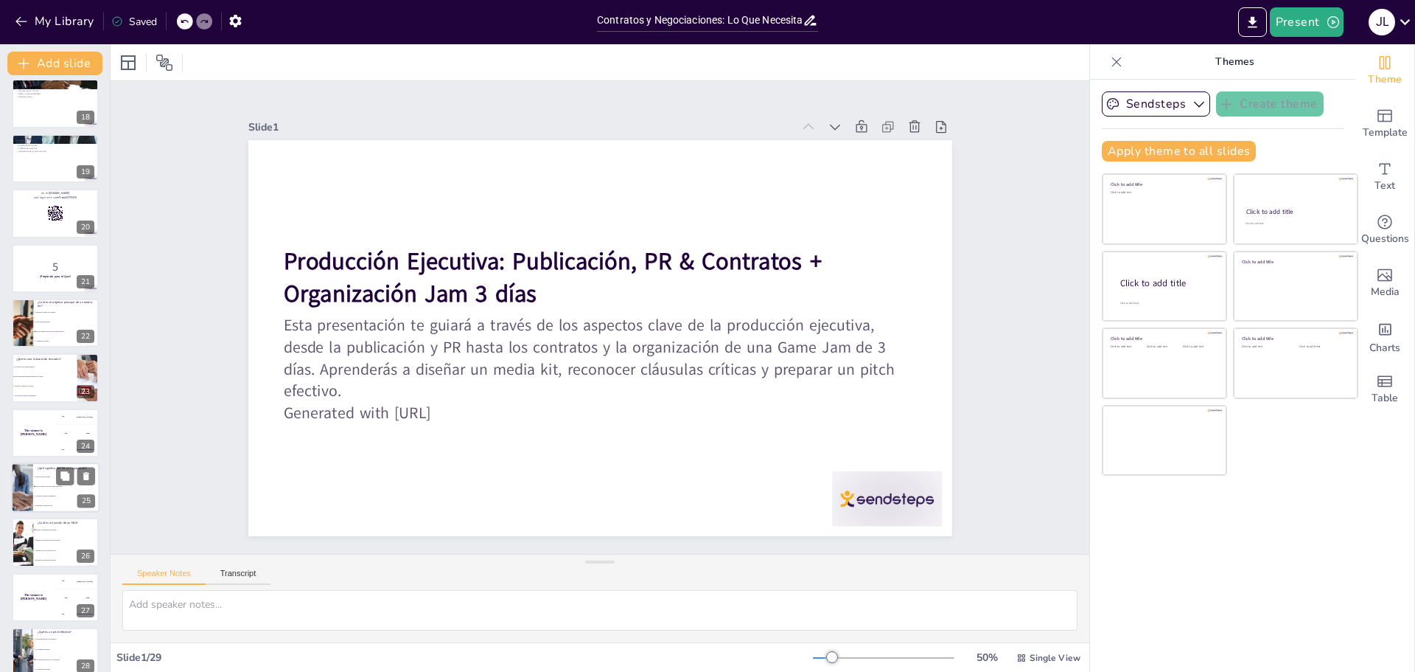
checkbox input "true"
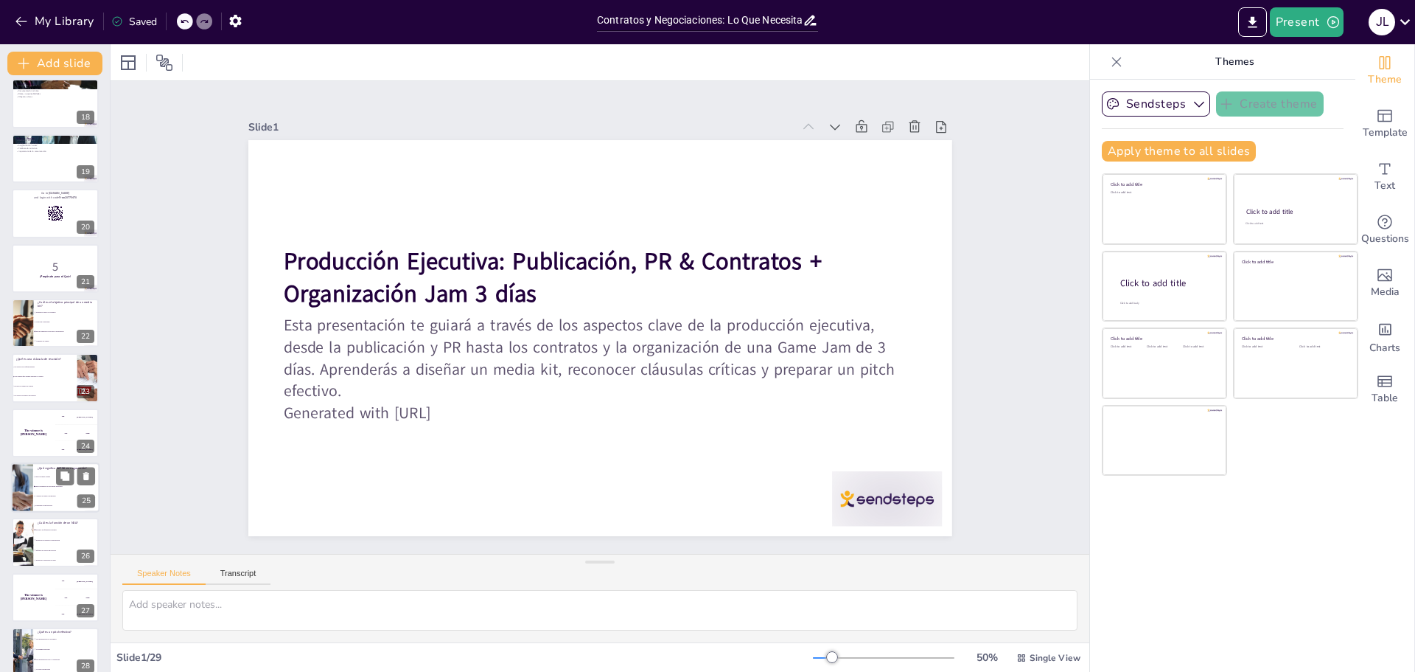
checkbox input "true"
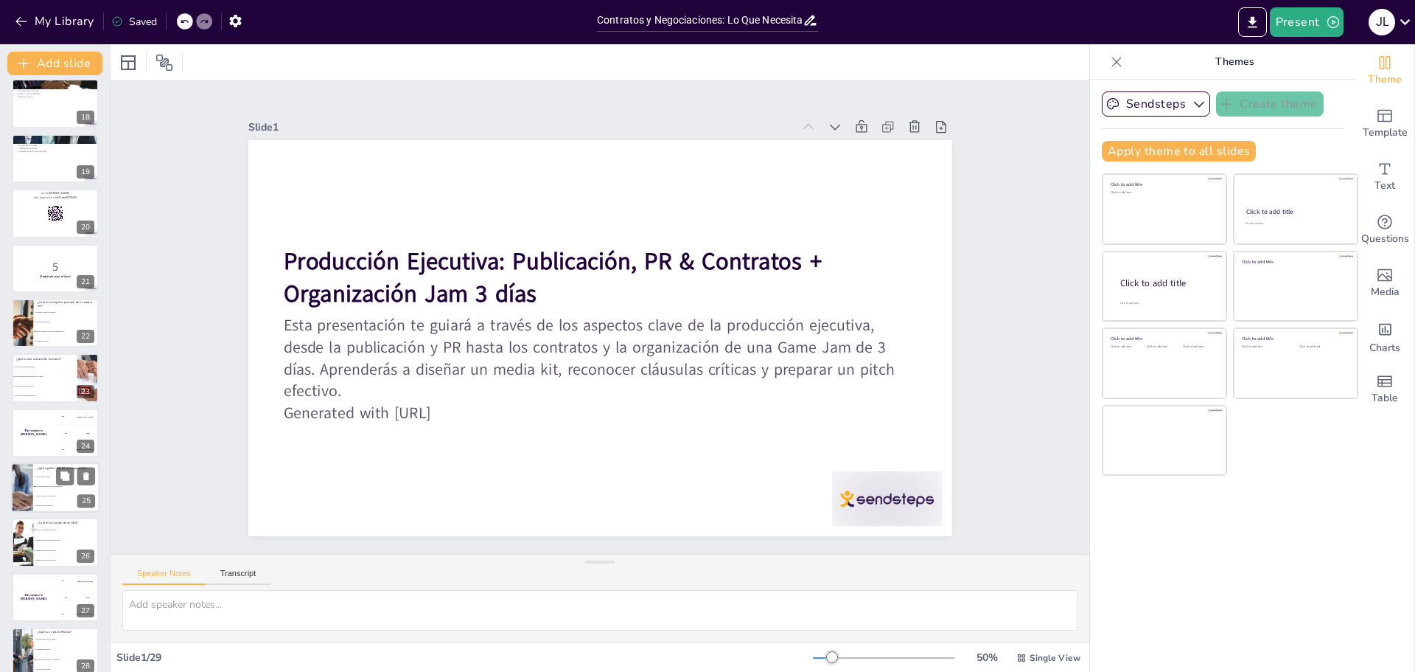
checkbox input "true"
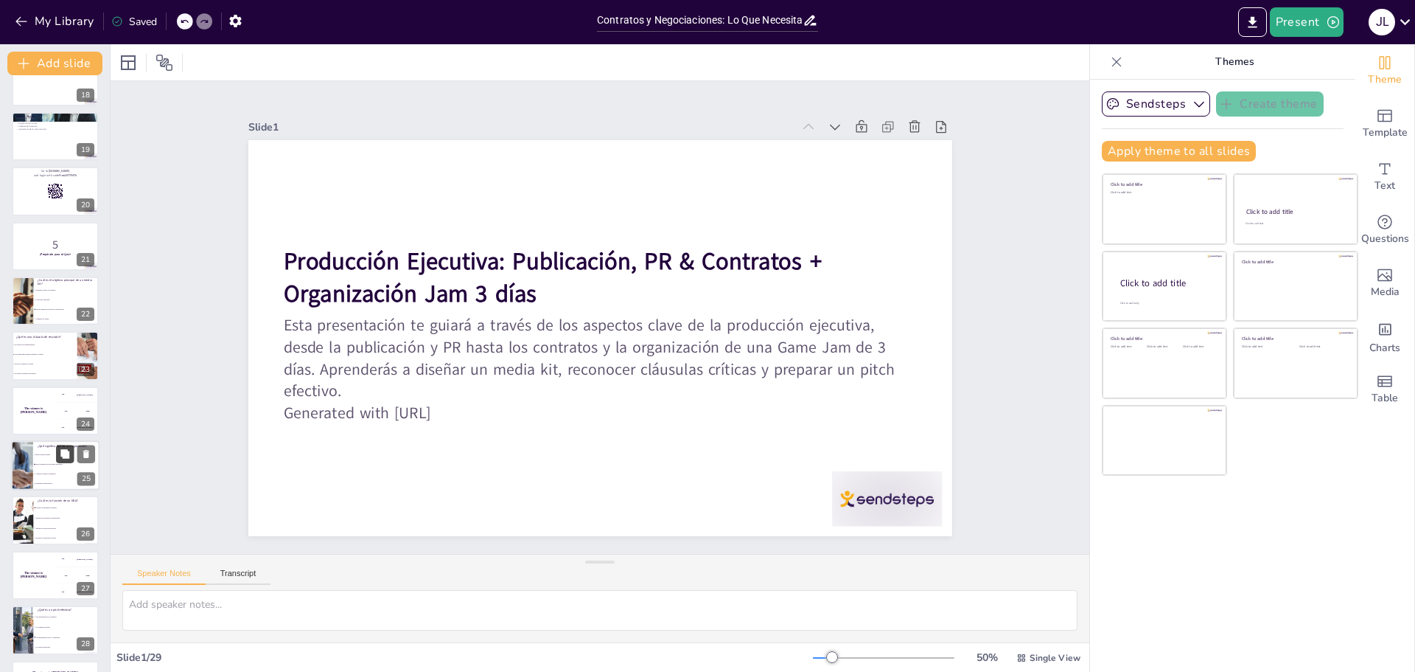
checkbox input "true"
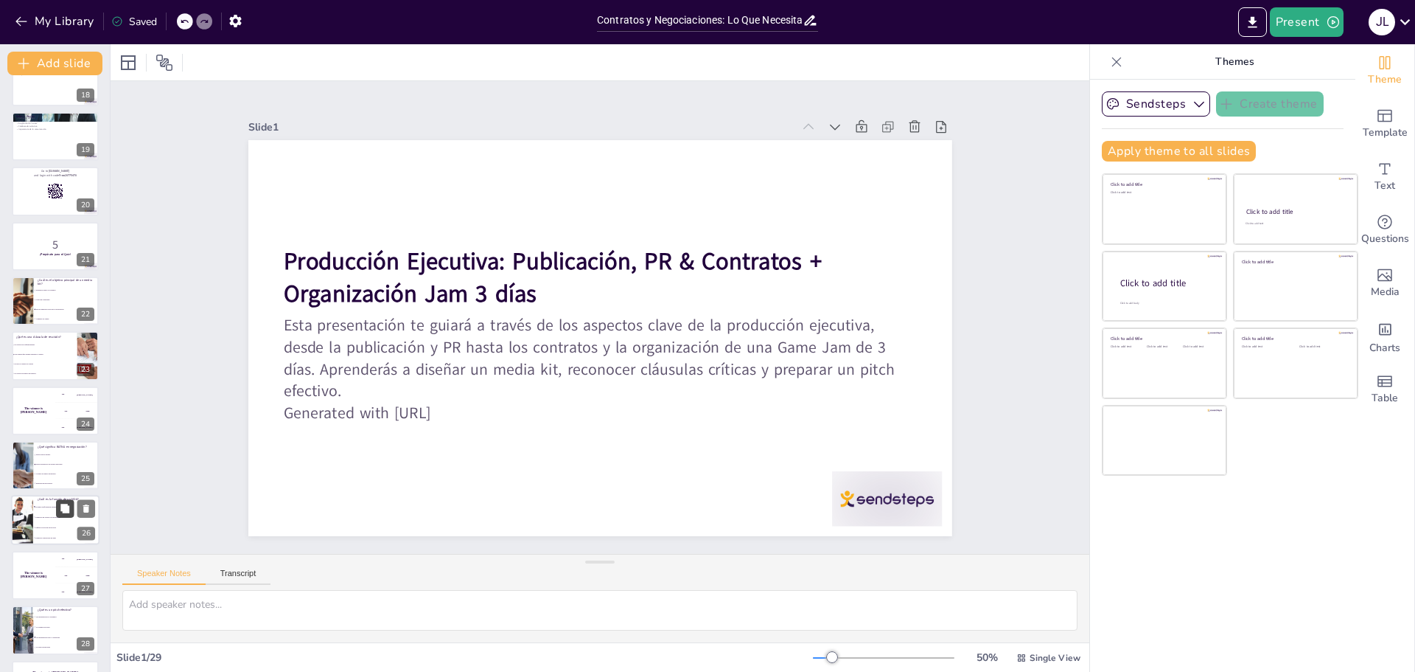
checkbox input "true"
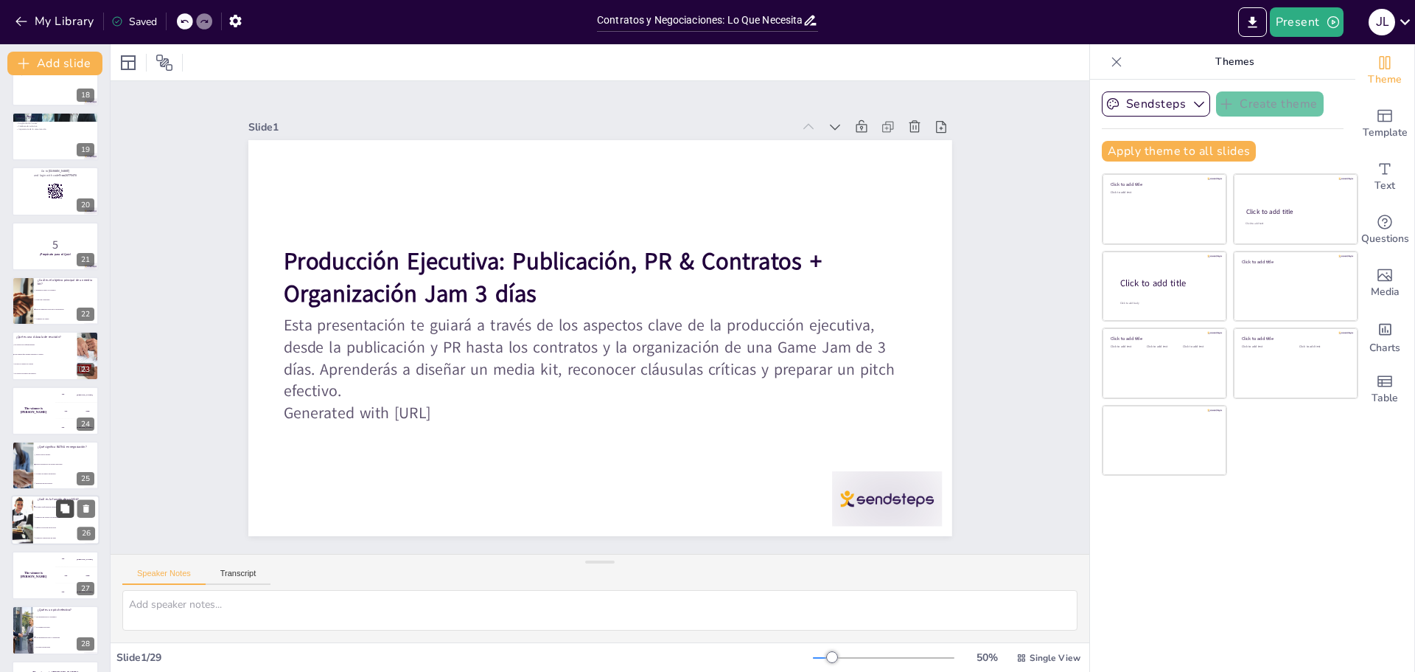
checkbox input "true"
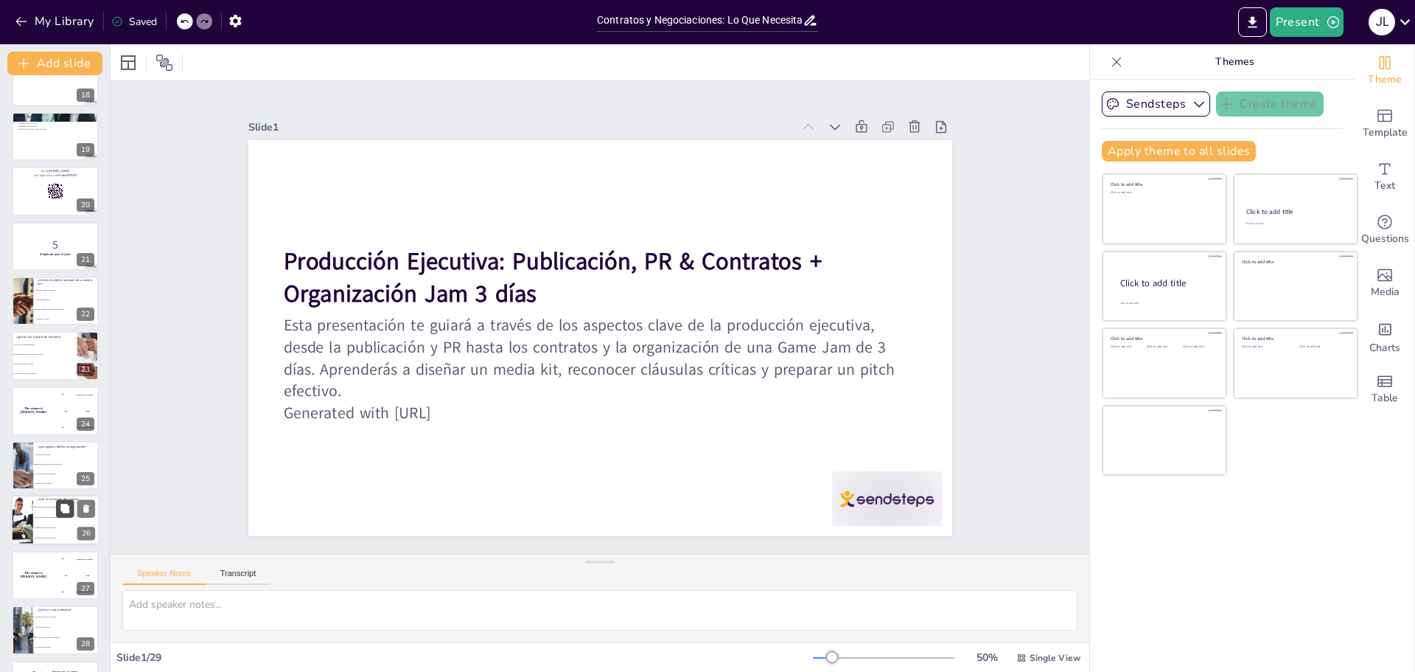
checkbox input "true"
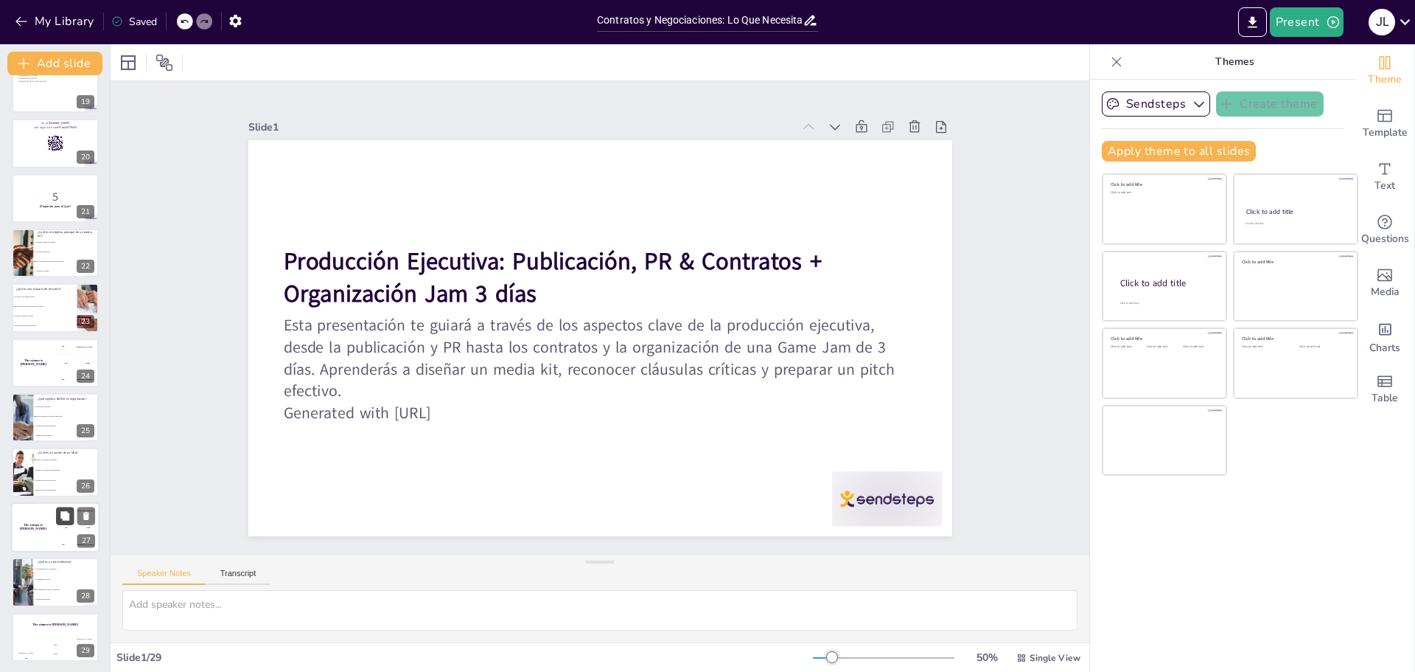
checkbox input "true"
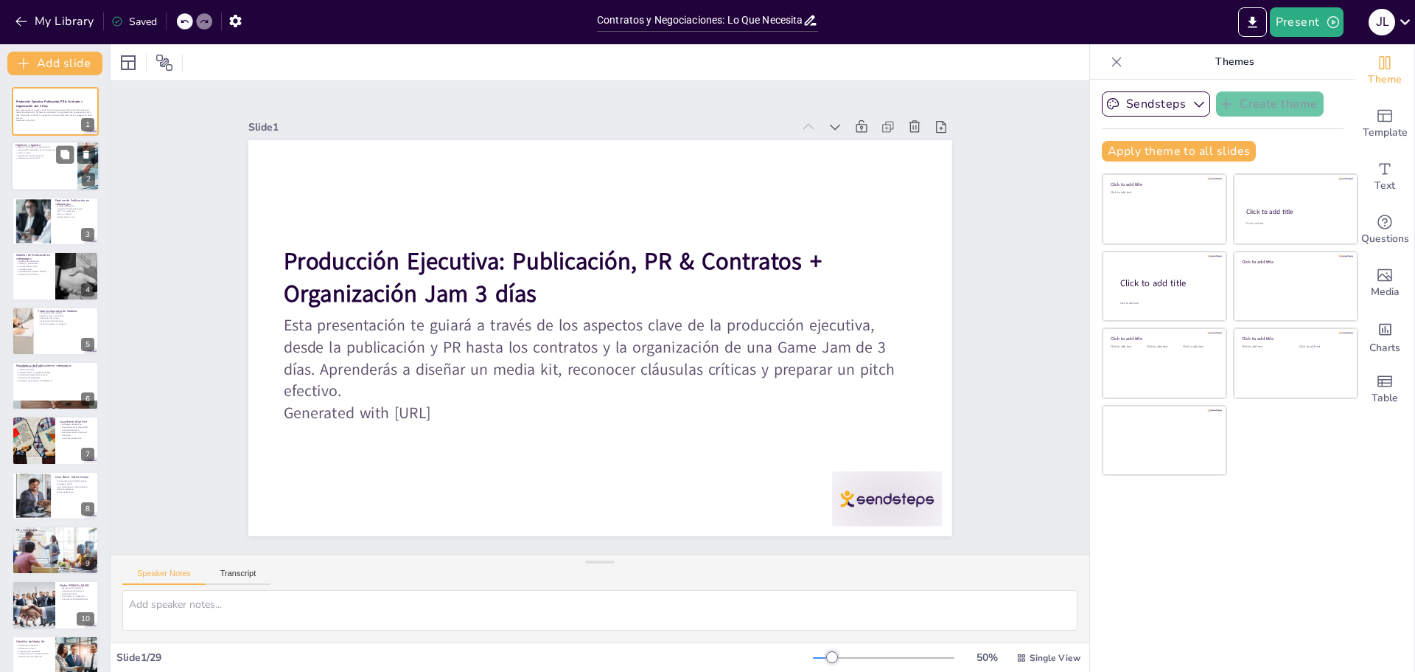
click at [33, 167] on div at bounding box center [55, 167] width 88 height 50
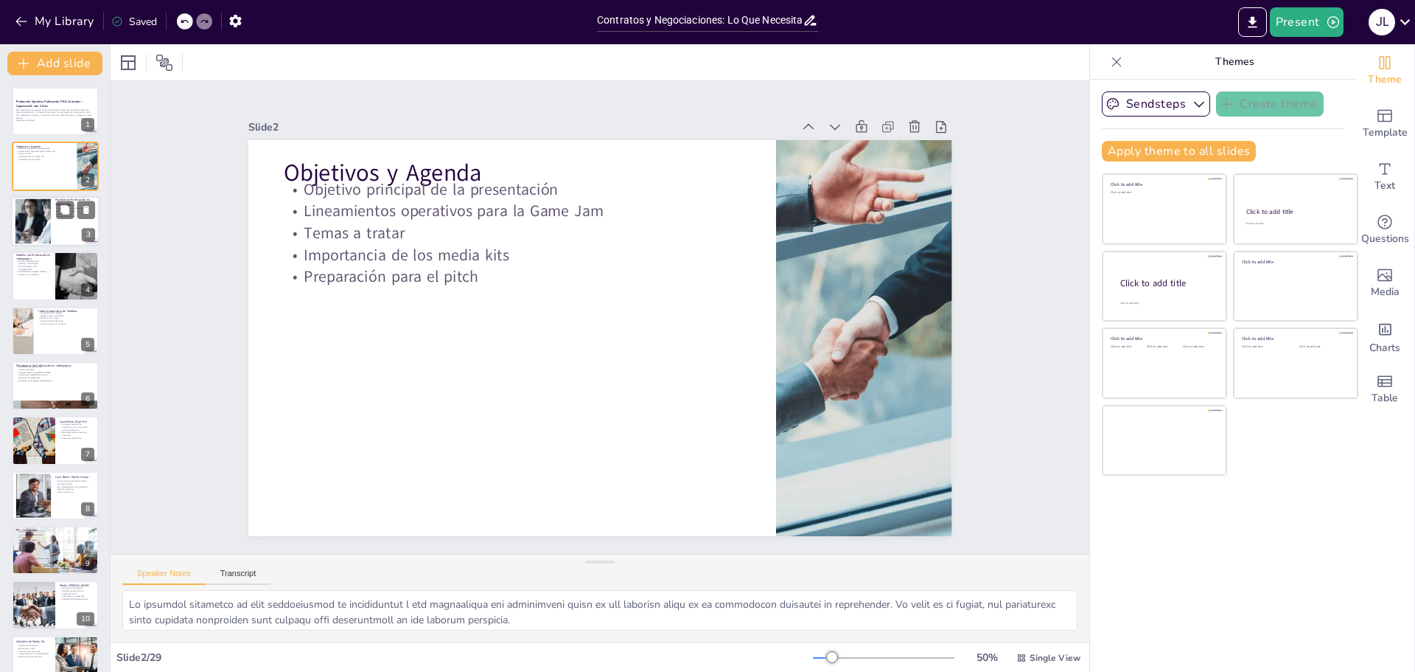
click at [46, 231] on div at bounding box center [33, 220] width 80 height 45
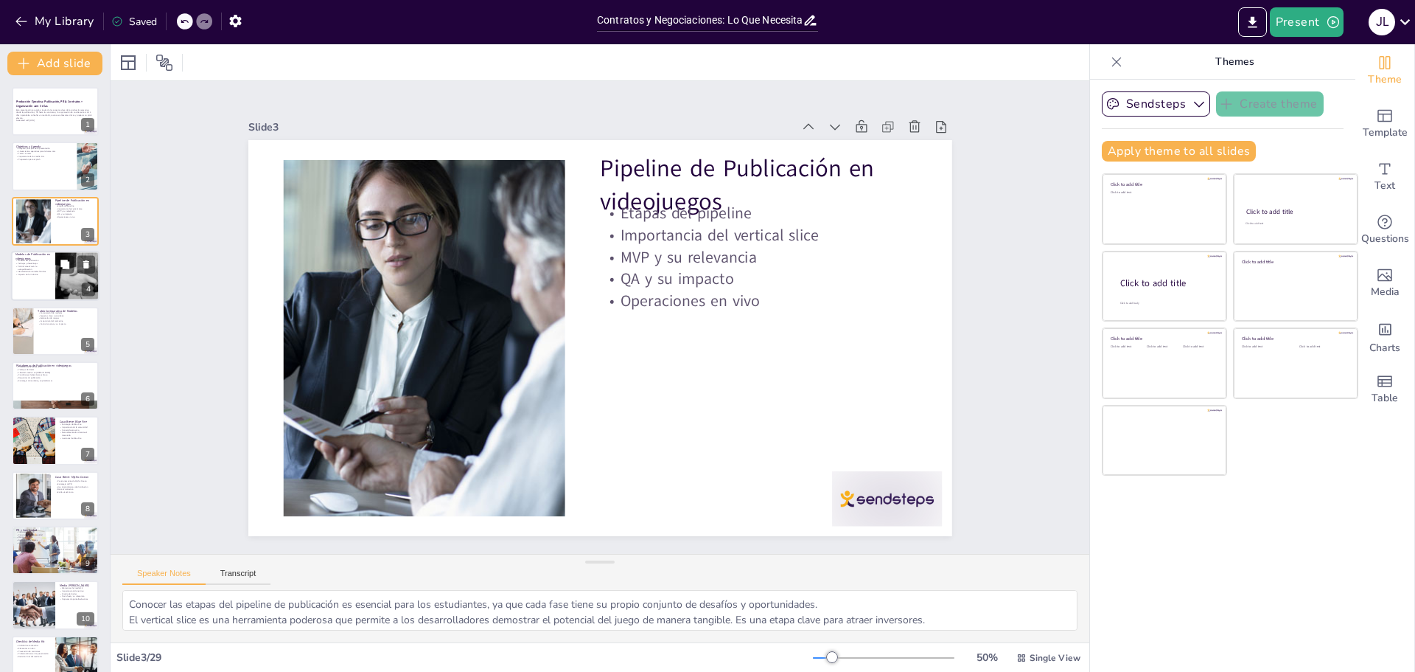
click at [45, 274] on p "Impacto en la industria" at bounding box center [32, 274] width 35 height 3
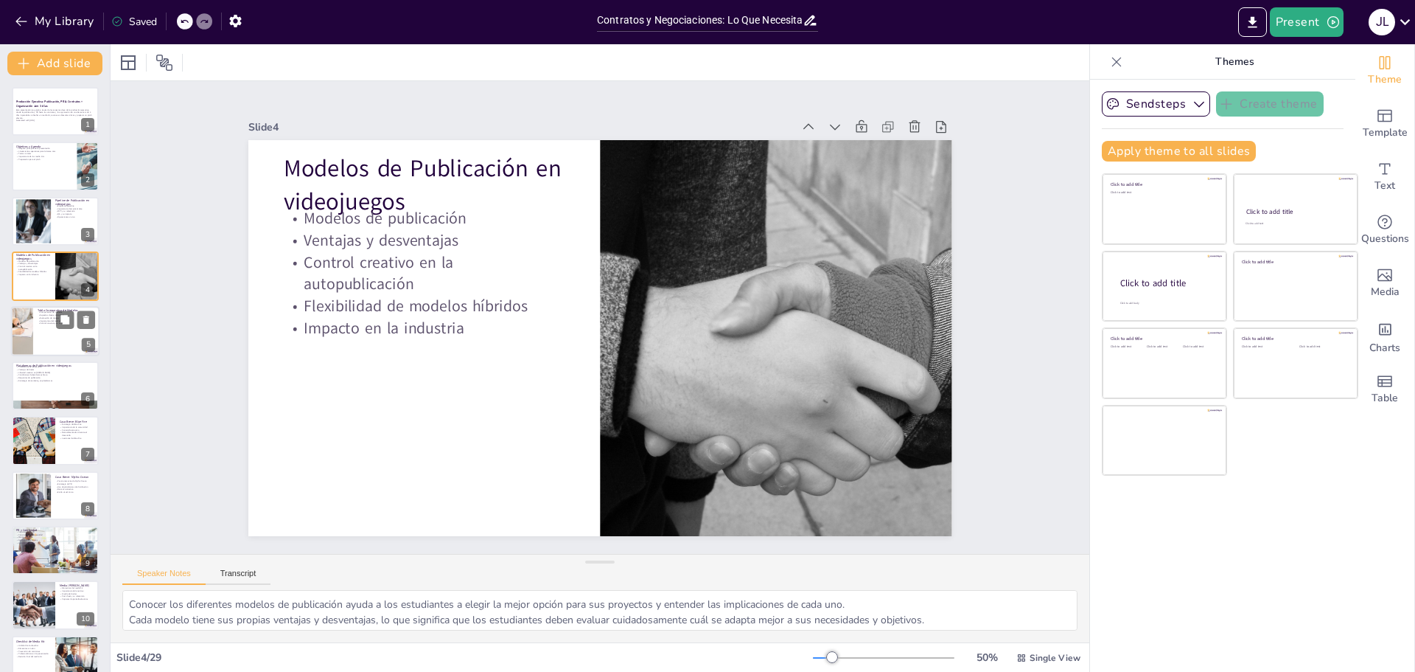
click at [42, 332] on div at bounding box center [55, 331] width 88 height 50
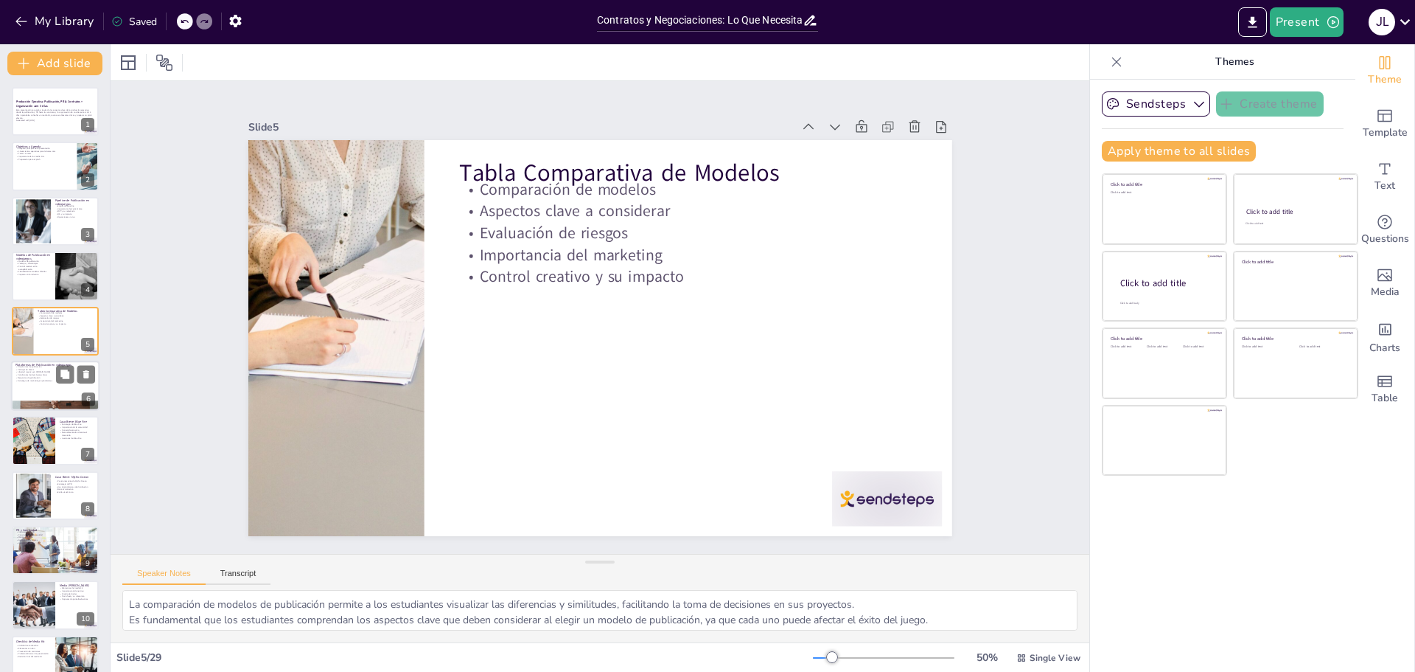
click at [46, 390] on div at bounding box center [55, 385] width 88 height 50
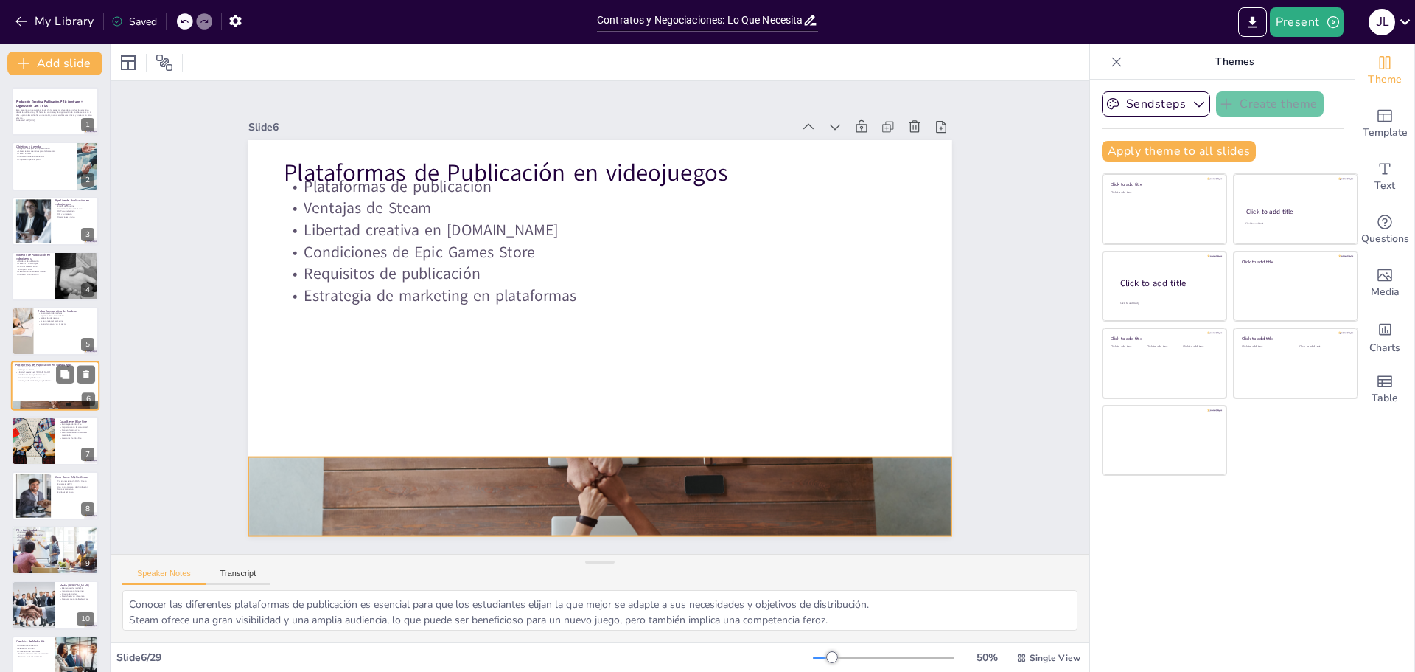
scroll to position [13, 0]
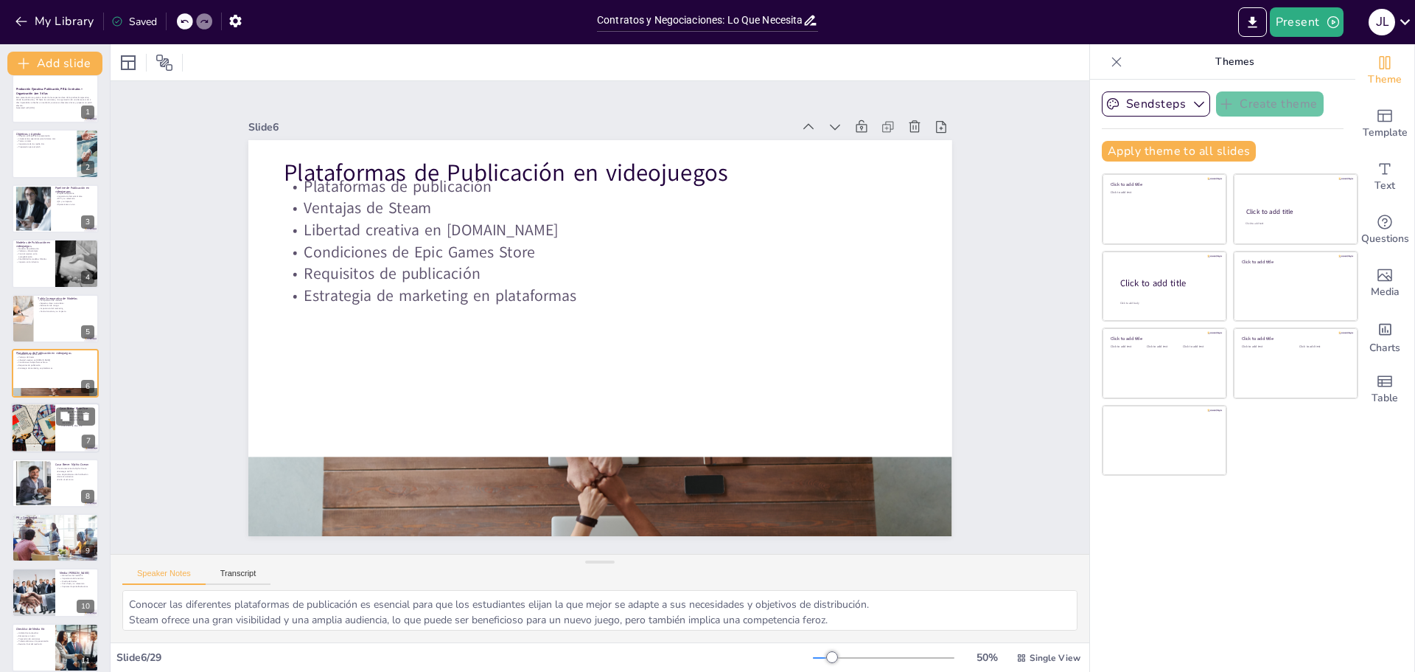
click at [44, 433] on div at bounding box center [33, 428] width 88 height 50
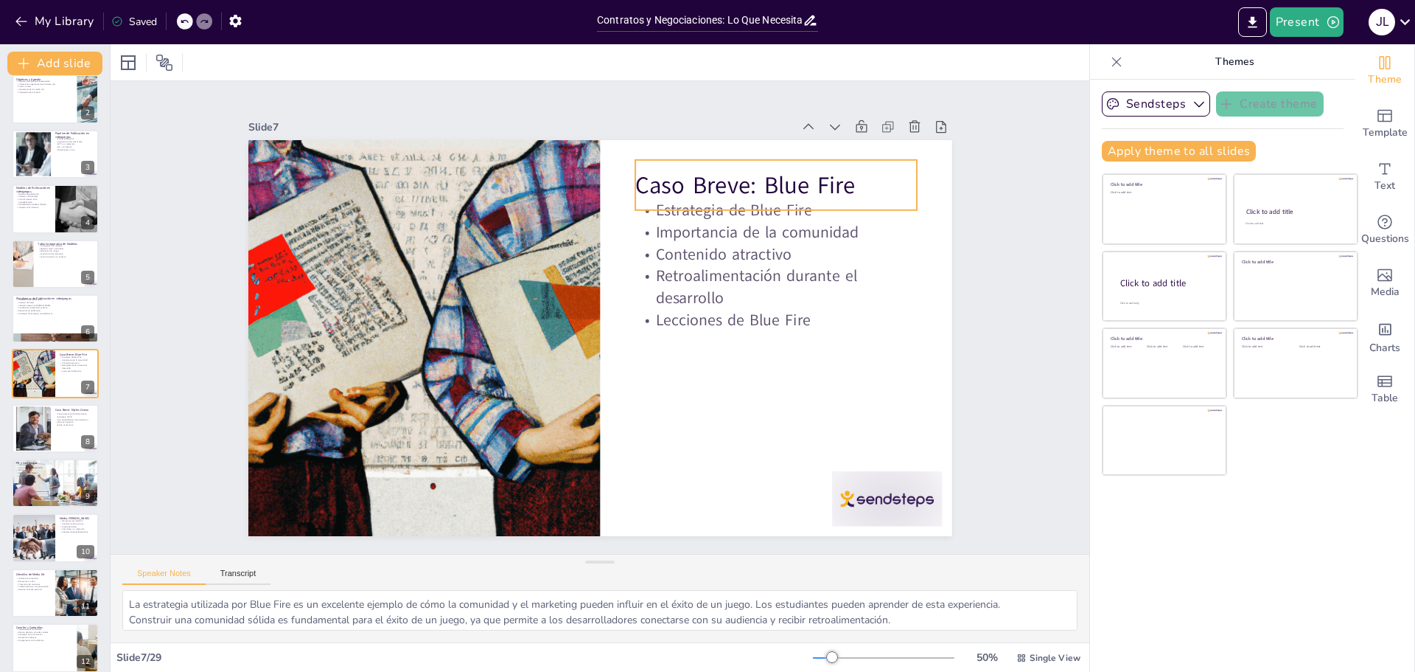
click at [700, 179] on p "Caso Breve: Blue Fire" at bounding box center [799, 224] width 282 height 91
click at [700, 217] on p "Caso Breve: Blue Fire" at bounding box center [820, 313] width 247 height 192
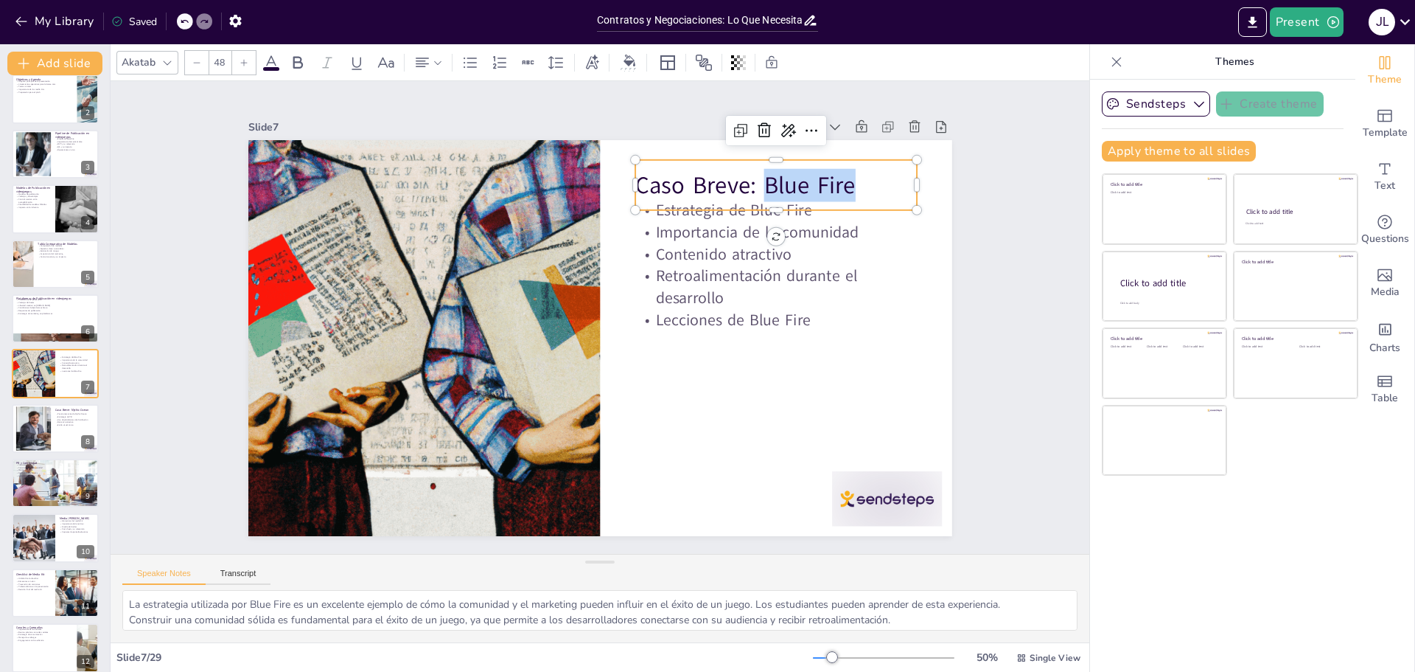
drag, startPoint x: 847, startPoint y: 178, endPoint x: 750, endPoint y: 185, distance: 96.8
click at [750, 206] on p "Caso Breve: Blue Fire" at bounding box center [818, 291] width 260 height 170
copy p "Blue Fire"
